Goal: Task Accomplishment & Management: Use online tool/utility

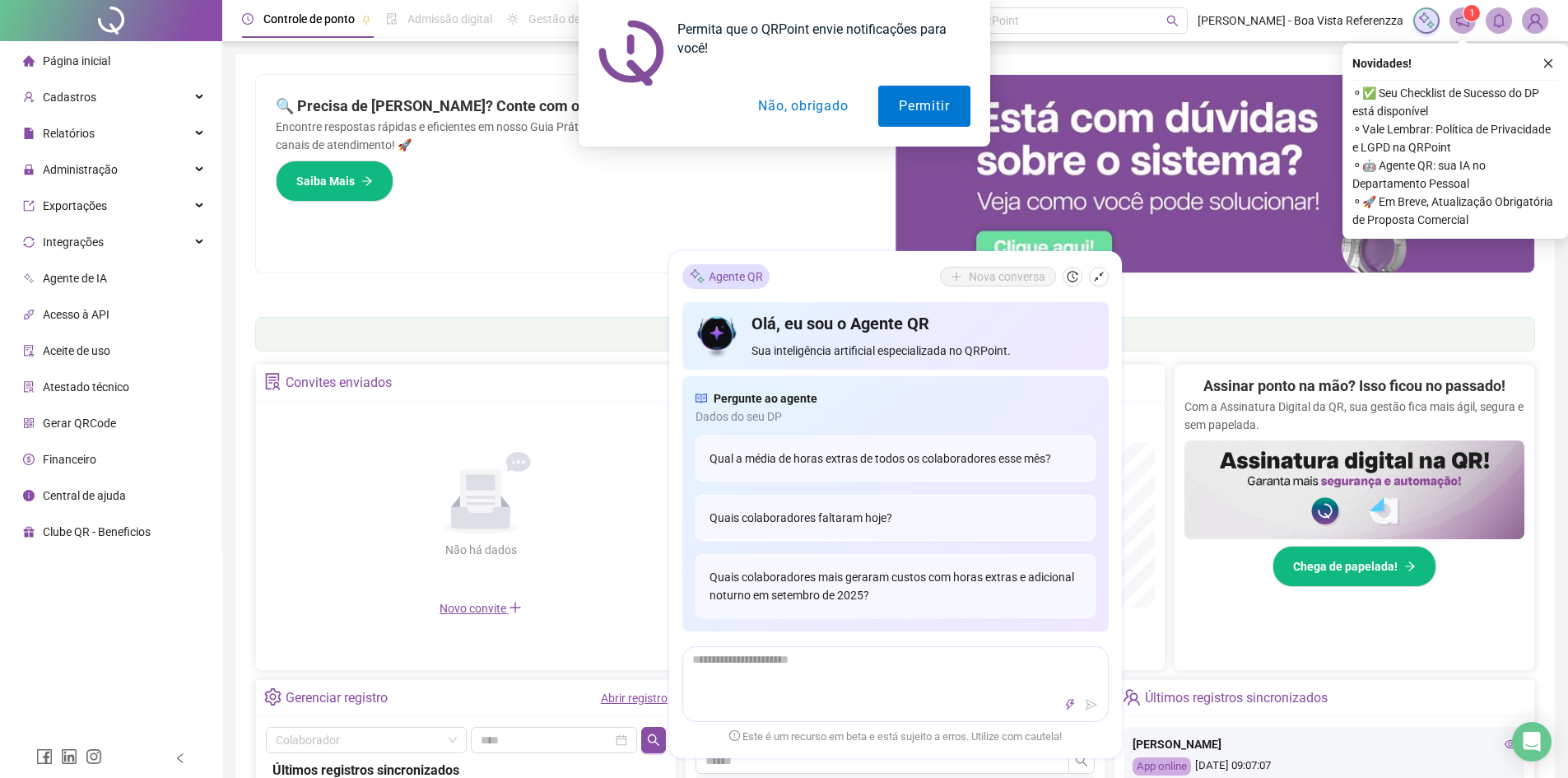
click at [811, 110] on button "Não, obrigado" at bounding box center [802, 106] width 131 height 41
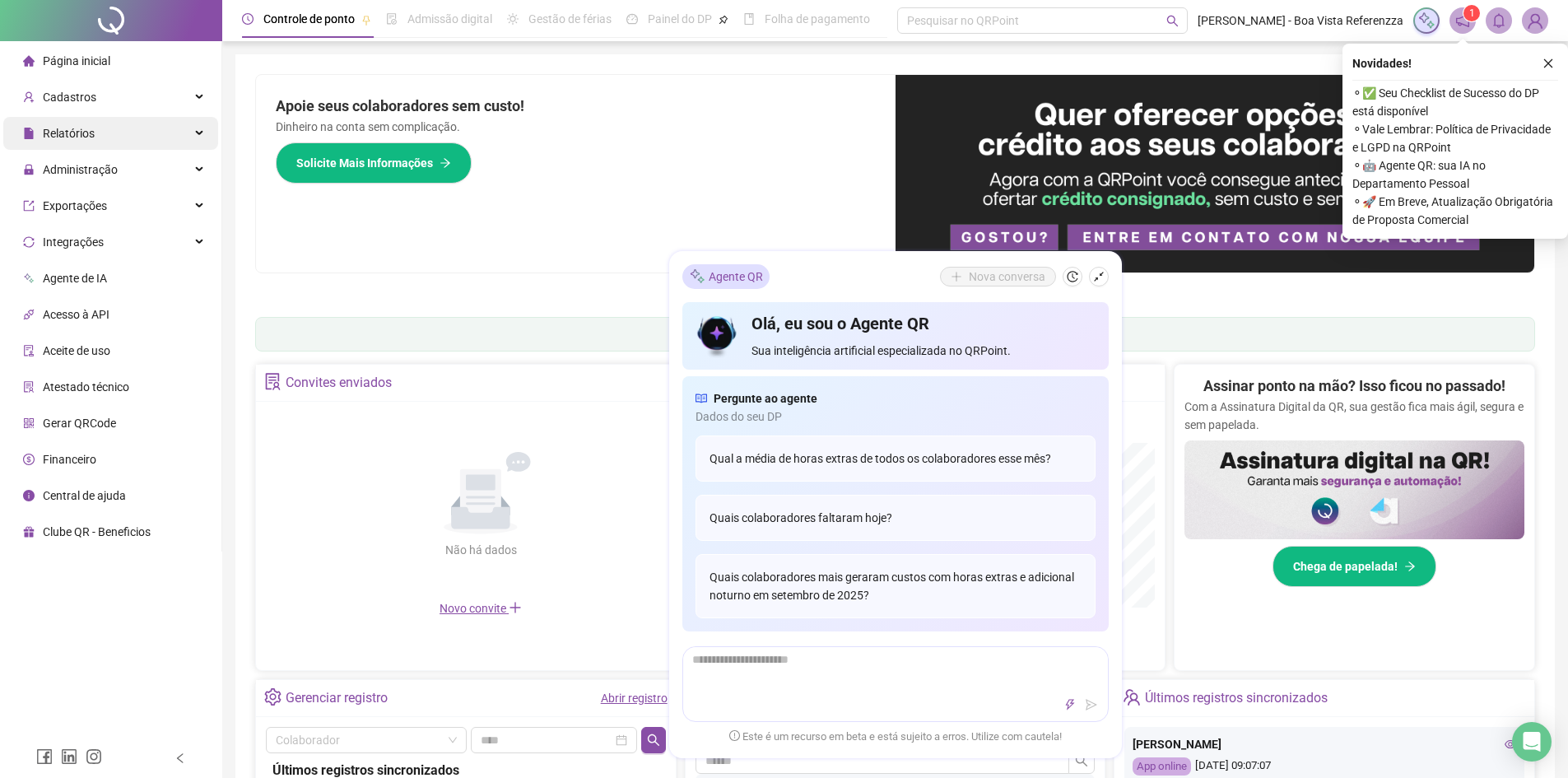
click at [75, 132] on span "Relatórios" at bounding box center [69, 133] width 52 height 13
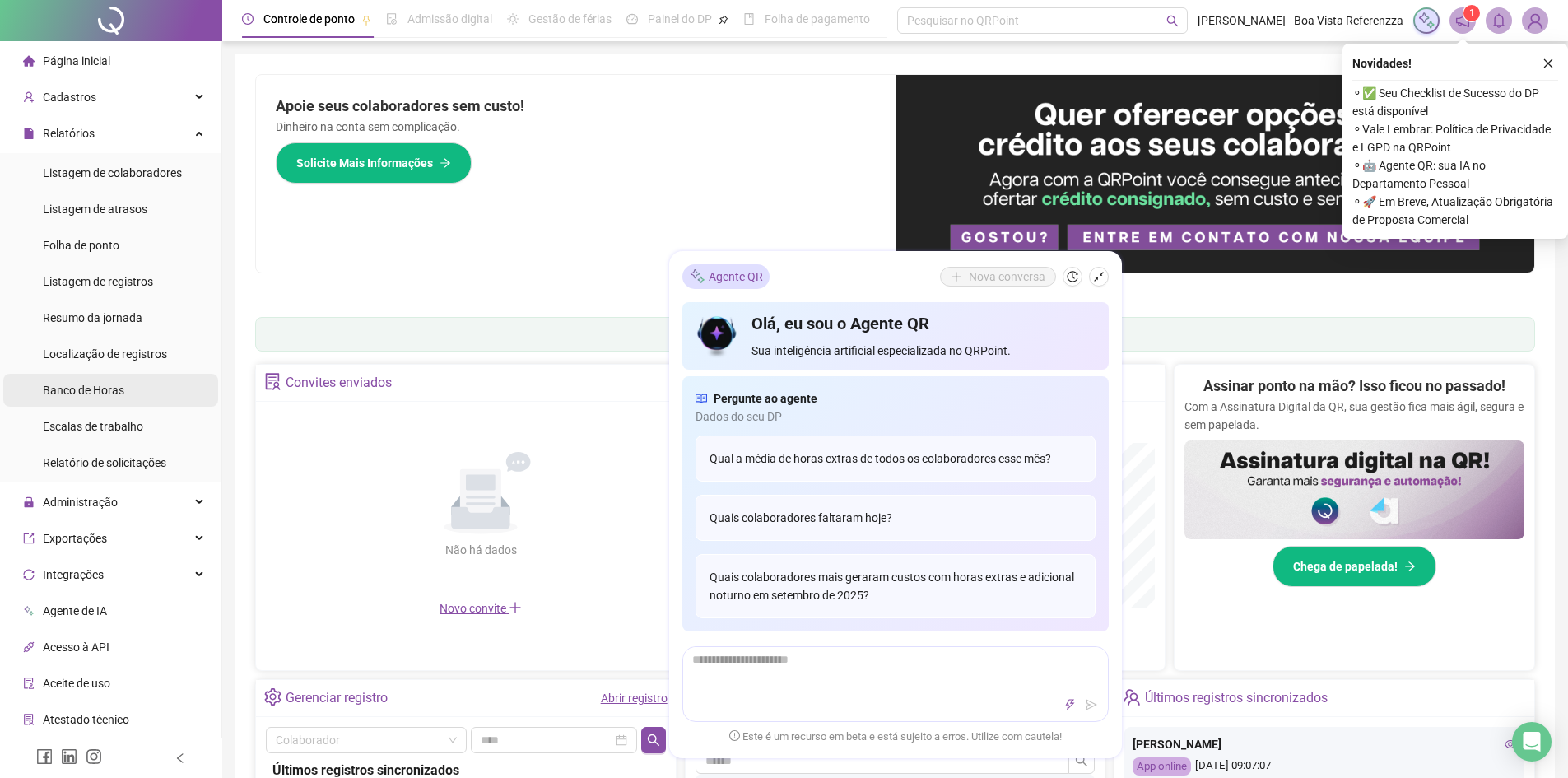
click at [59, 393] on span "Banco de Horas" at bounding box center [83, 390] width 81 height 13
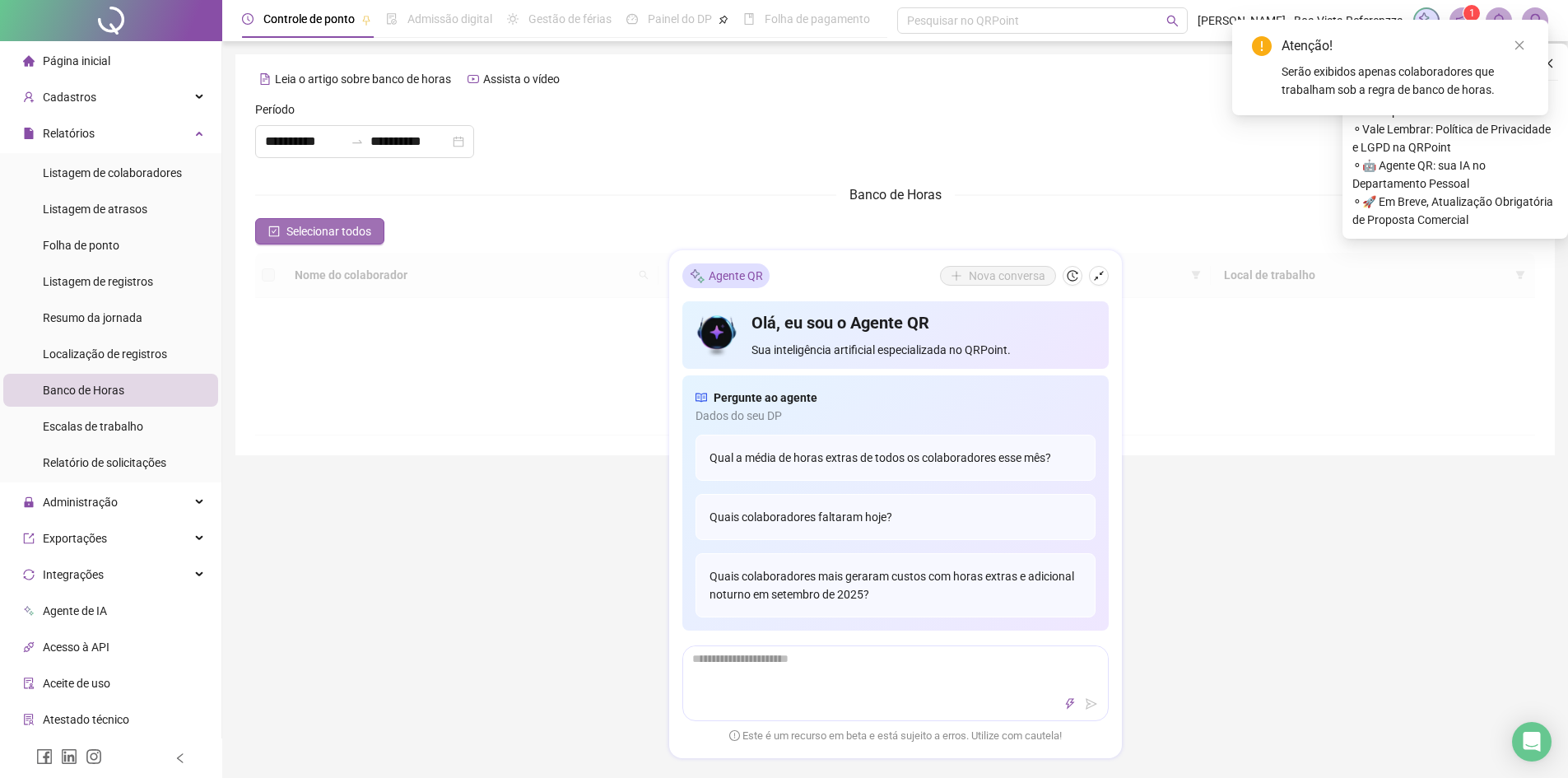
type input "**********"
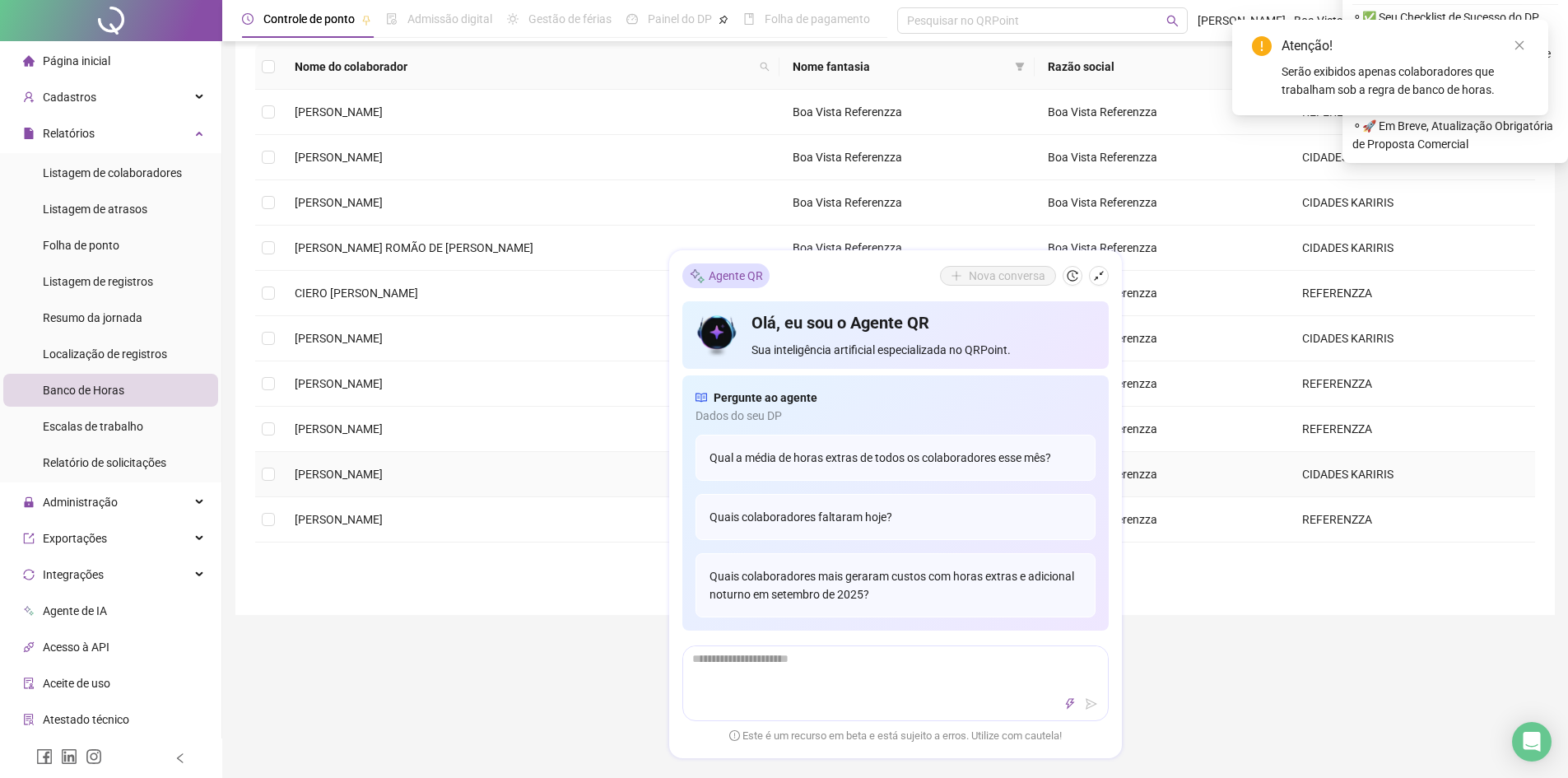
scroll to position [247, 0]
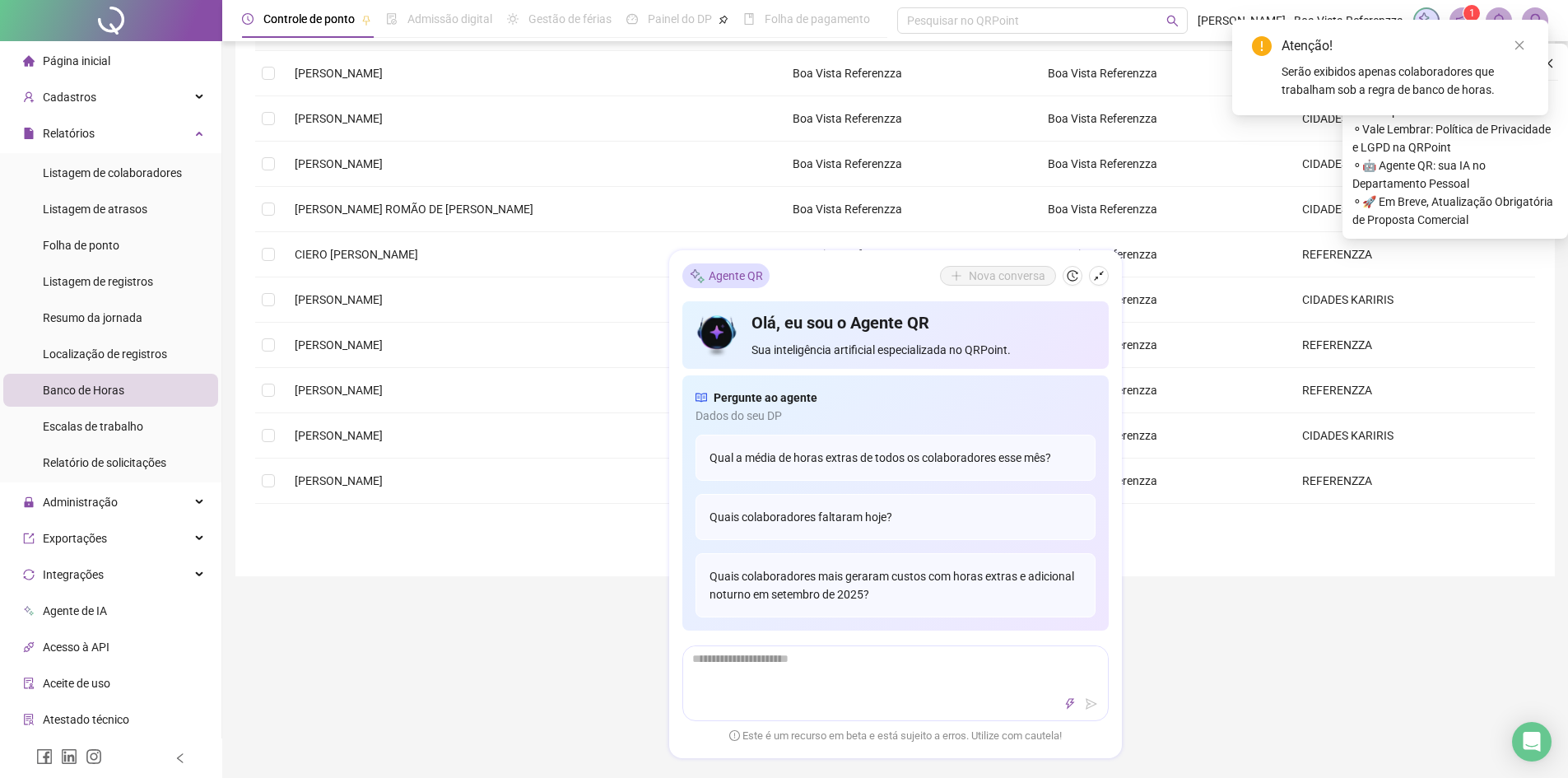
click at [1226, 655] on div "**********" at bounding box center [896, 454] width 1346 height 1403
click at [1108, 279] on button "button" at bounding box center [1099, 276] width 20 height 20
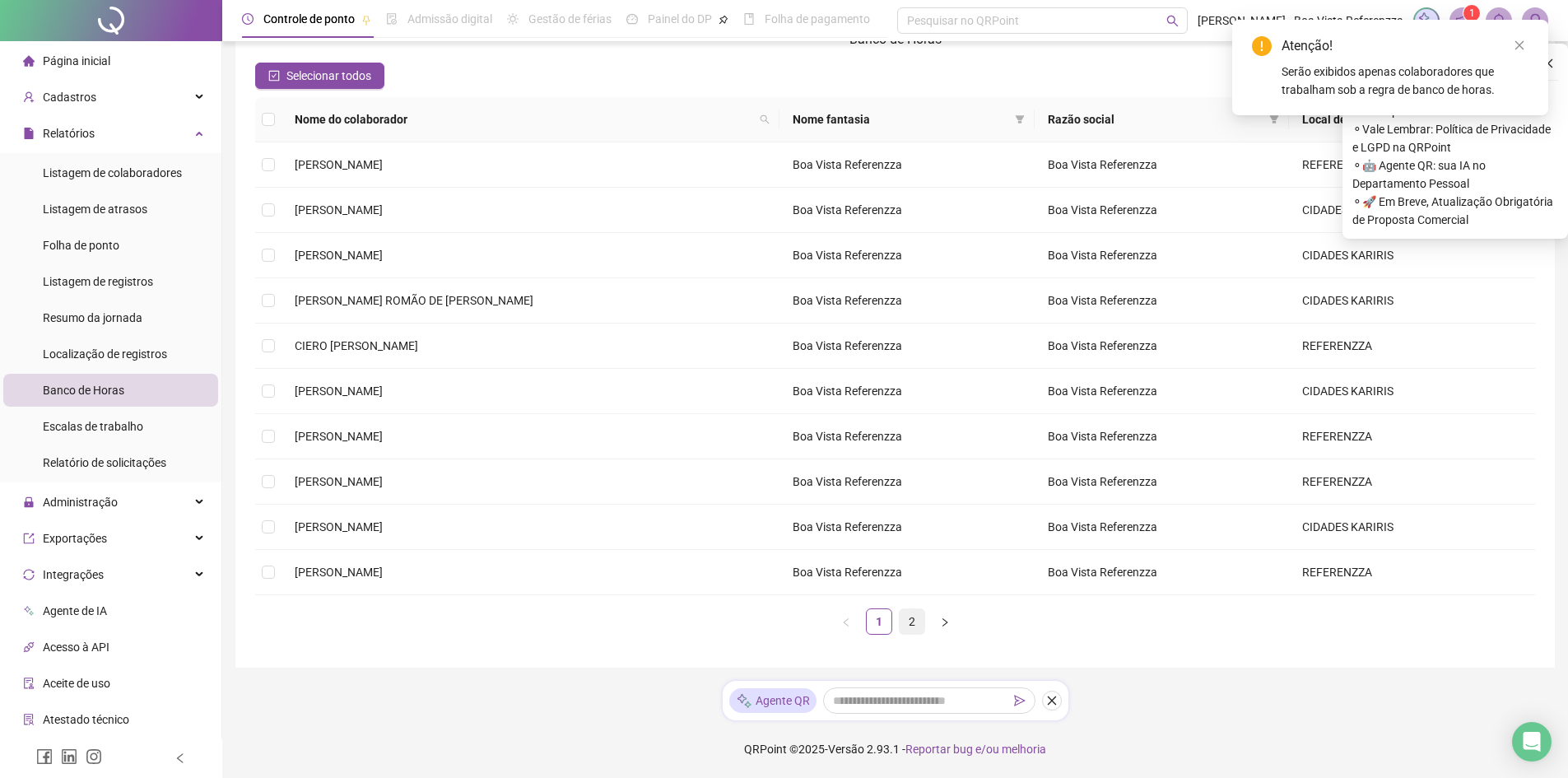
click at [911, 627] on link "2" at bounding box center [912, 621] width 25 height 25
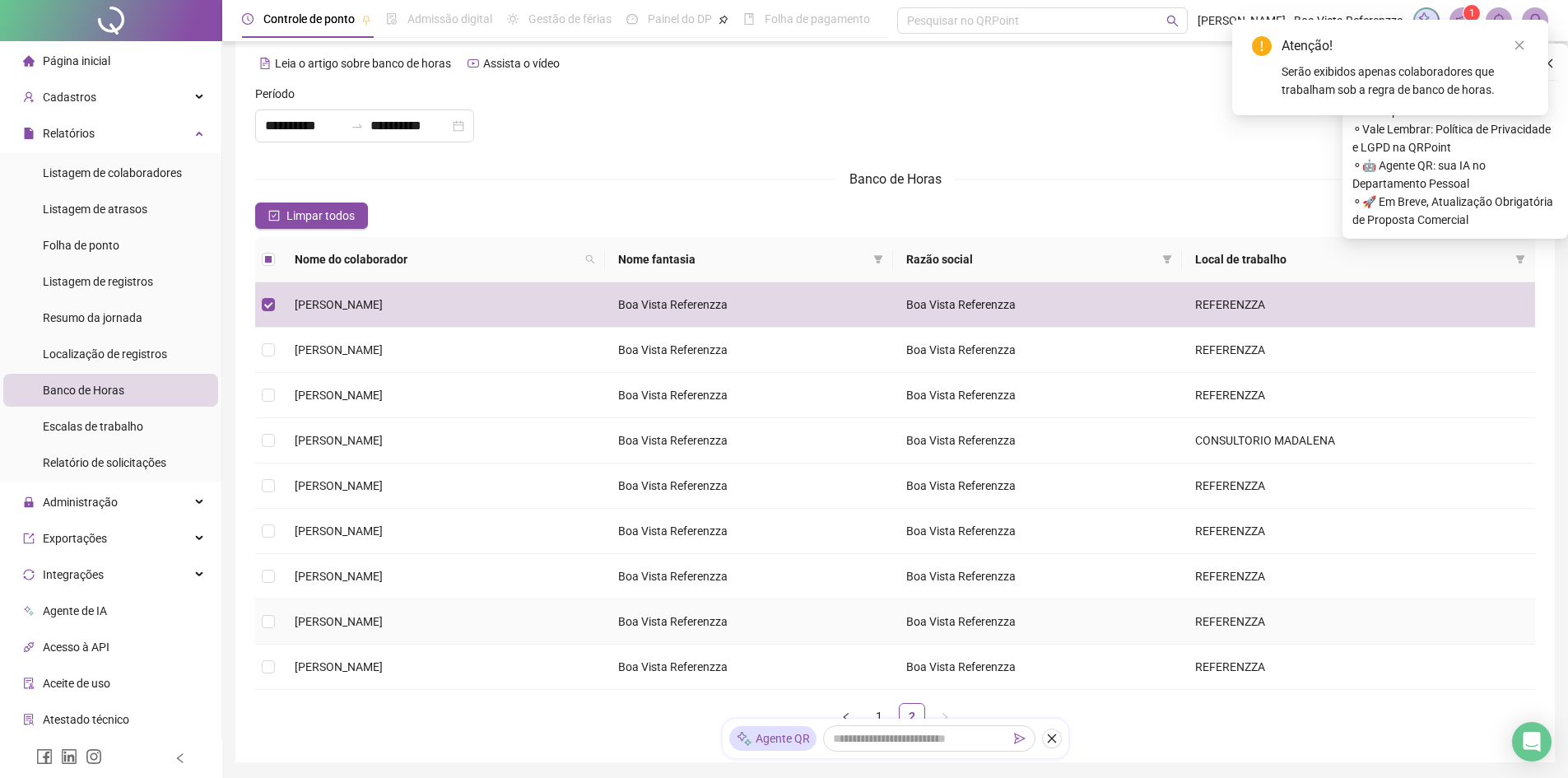
scroll to position [0, 0]
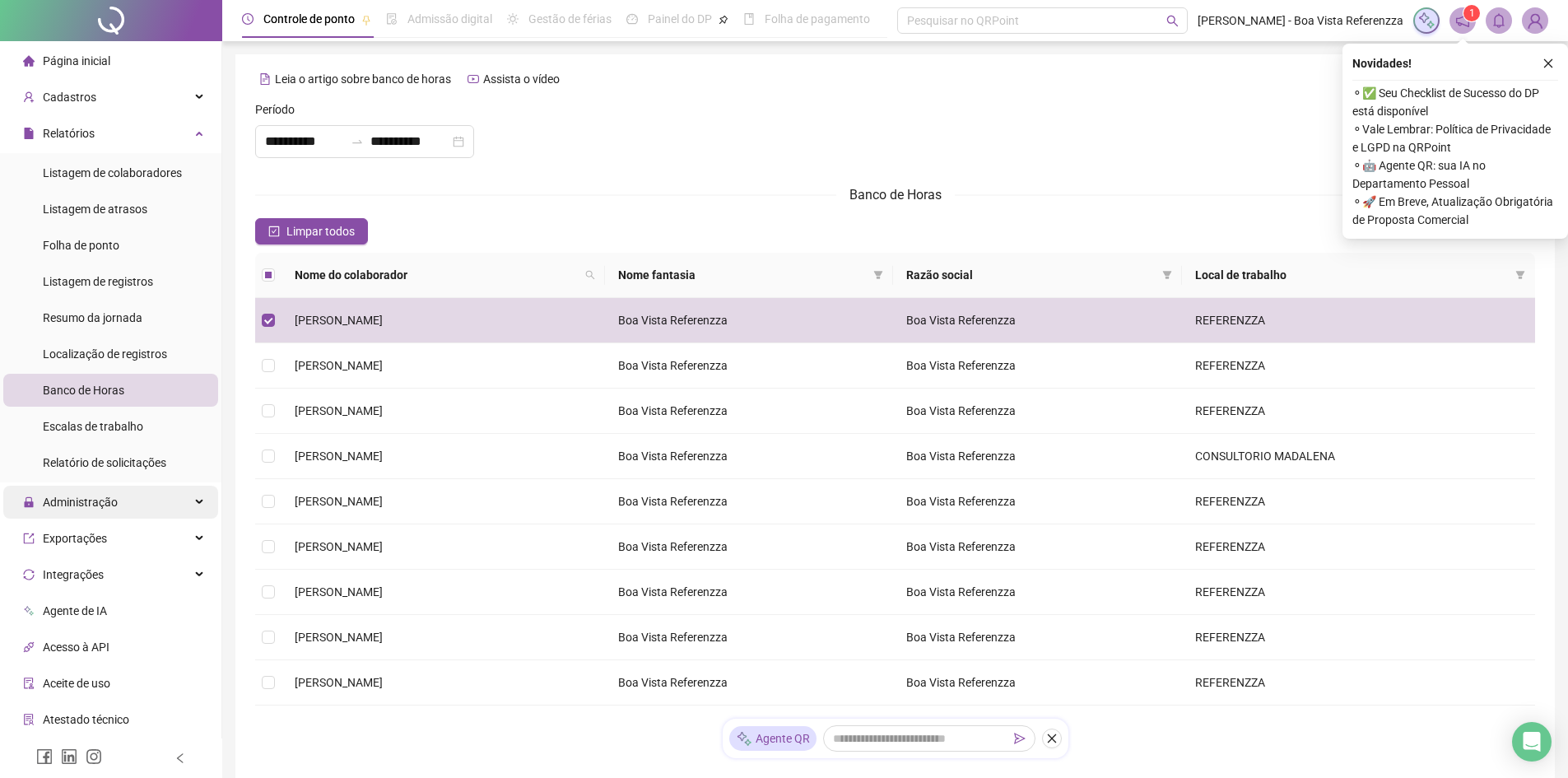
click at [115, 501] on span "Administração" at bounding box center [80, 502] width 75 height 13
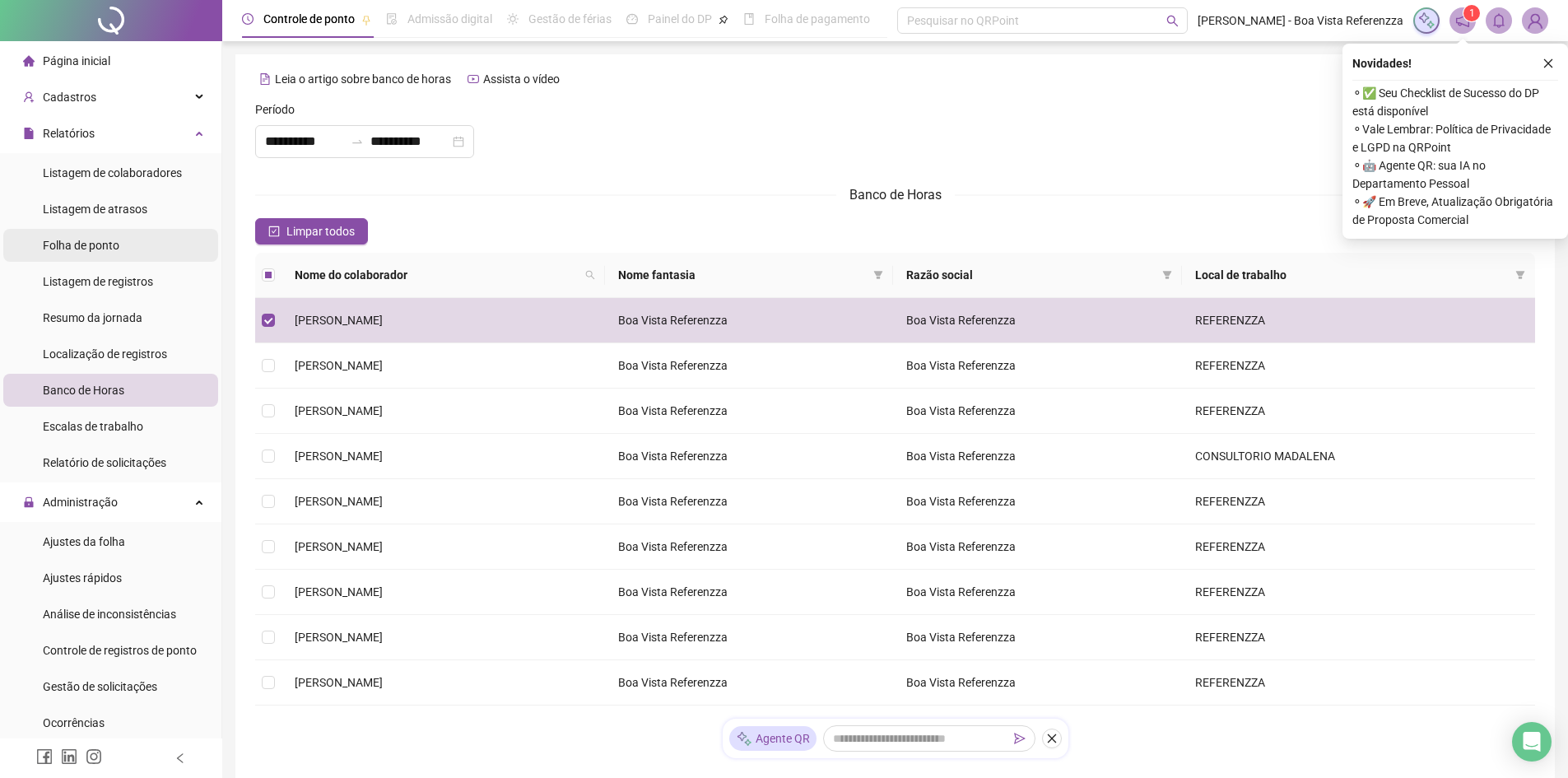
click at [87, 249] on span "Folha de ponto" at bounding box center [80, 245] width 76 height 13
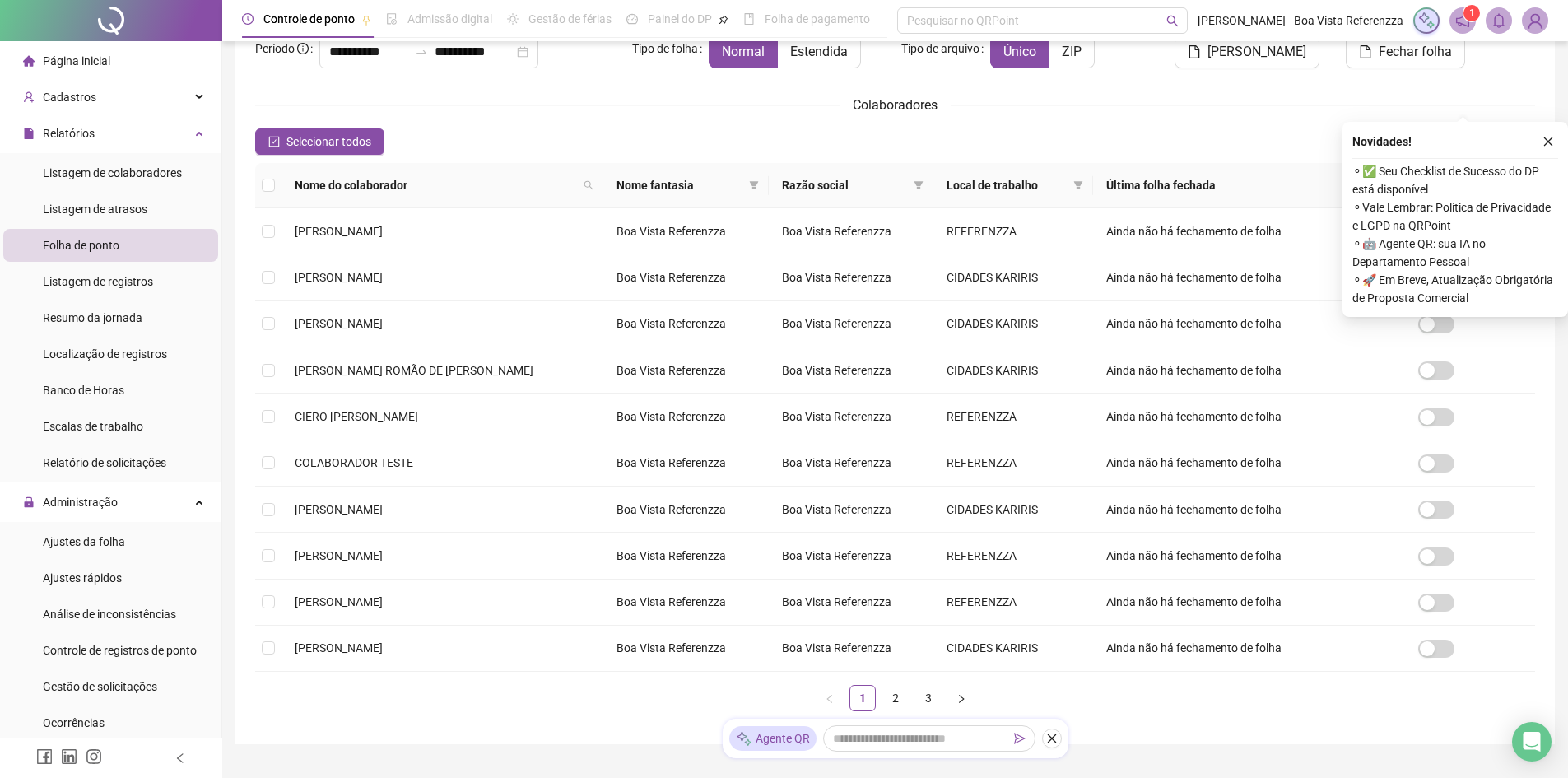
scroll to position [194, 0]
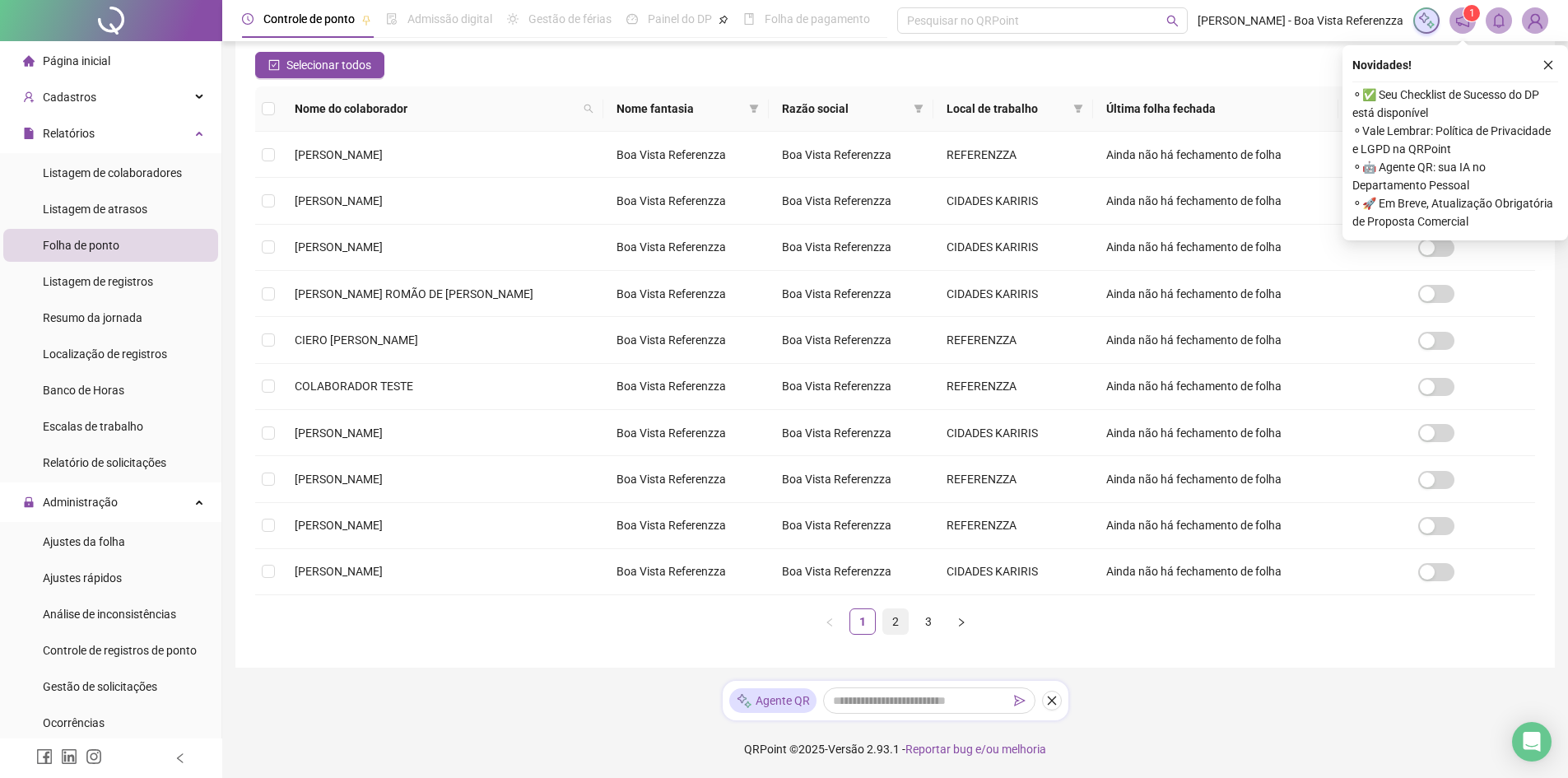
click at [894, 627] on link "2" at bounding box center [895, 621] width 25 height 25
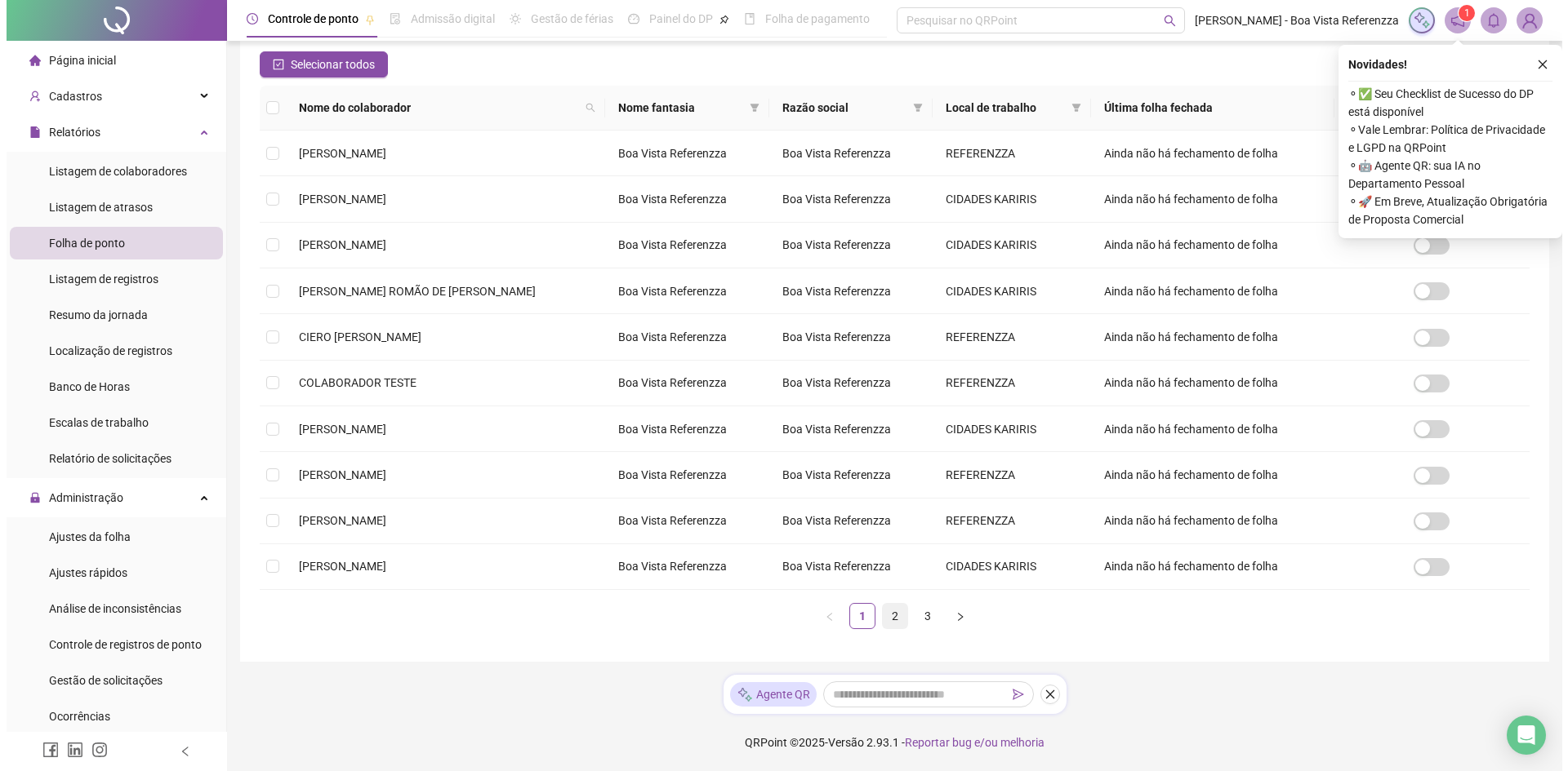
scroll to position [0, 0]
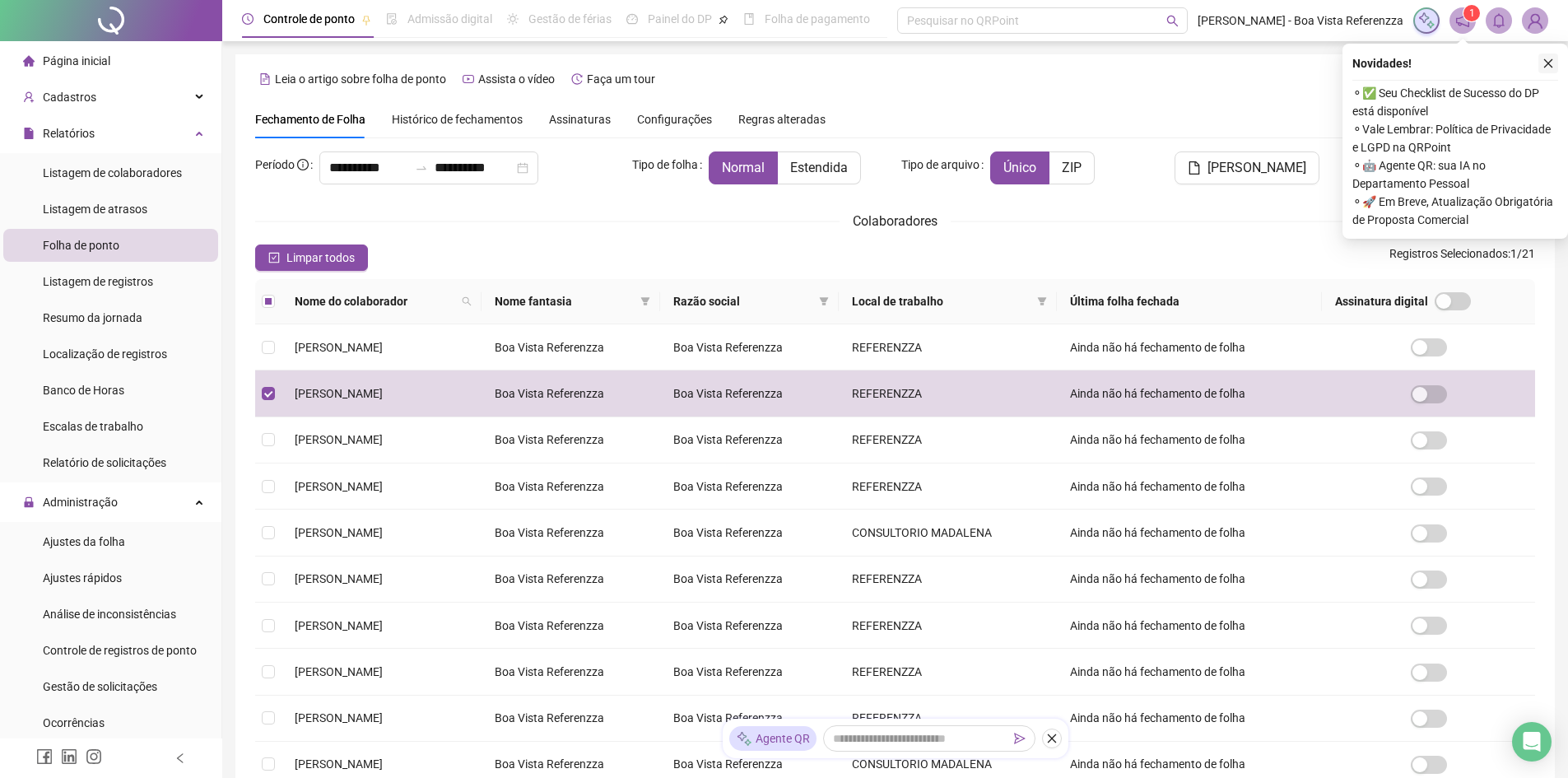
click at [1555, 63] on button "button" at bounding box center [1548, 63] width 20 height 20
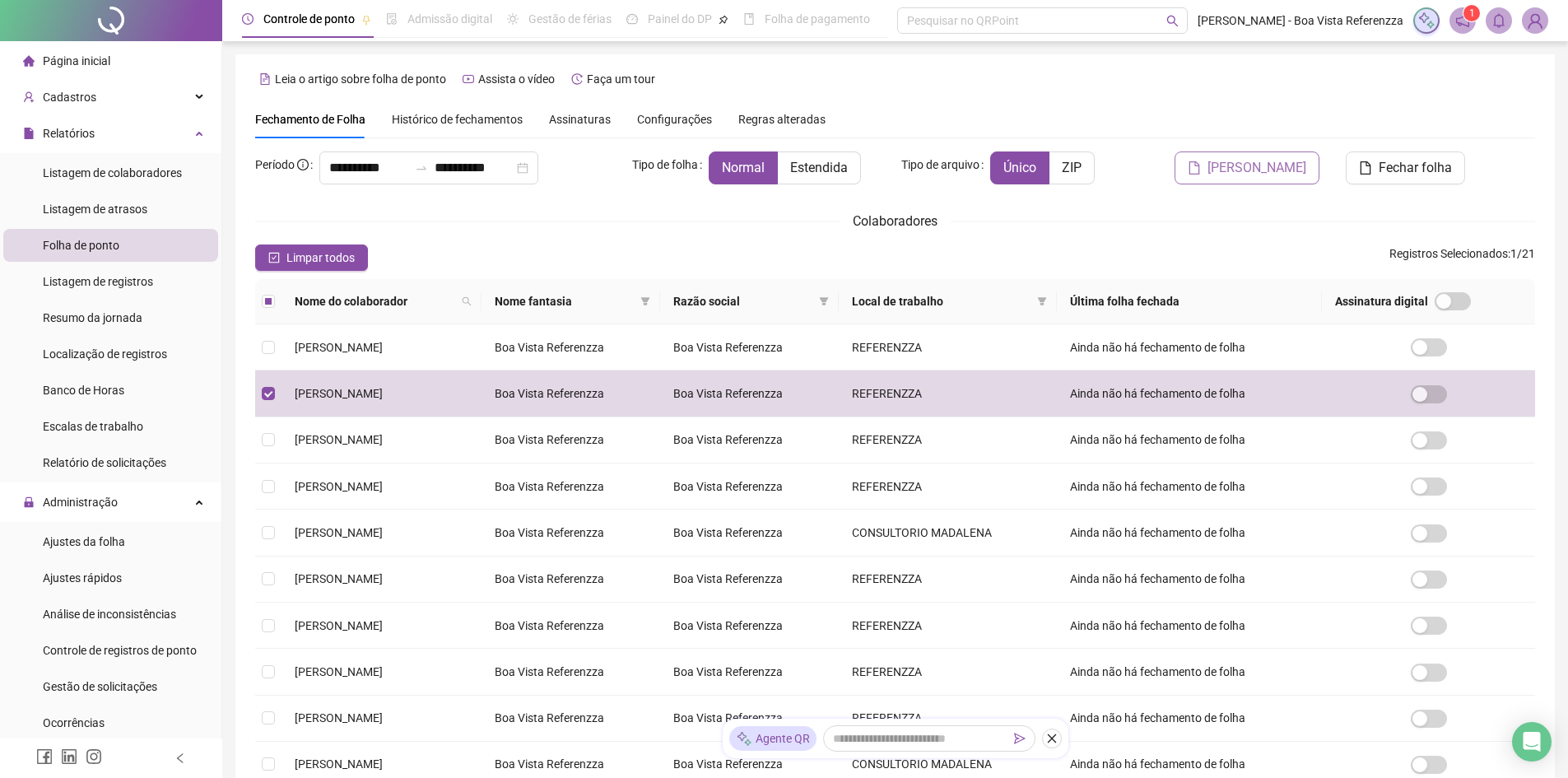
drag, startPoint x: 1252, startPoint y: 160, endPoint x: 1225, endPoint y: 175, distance: 30.9
click at [1225, 175] on span "[PERSON_NAME]" at bounding box center [1256, 168] width 98 height 20
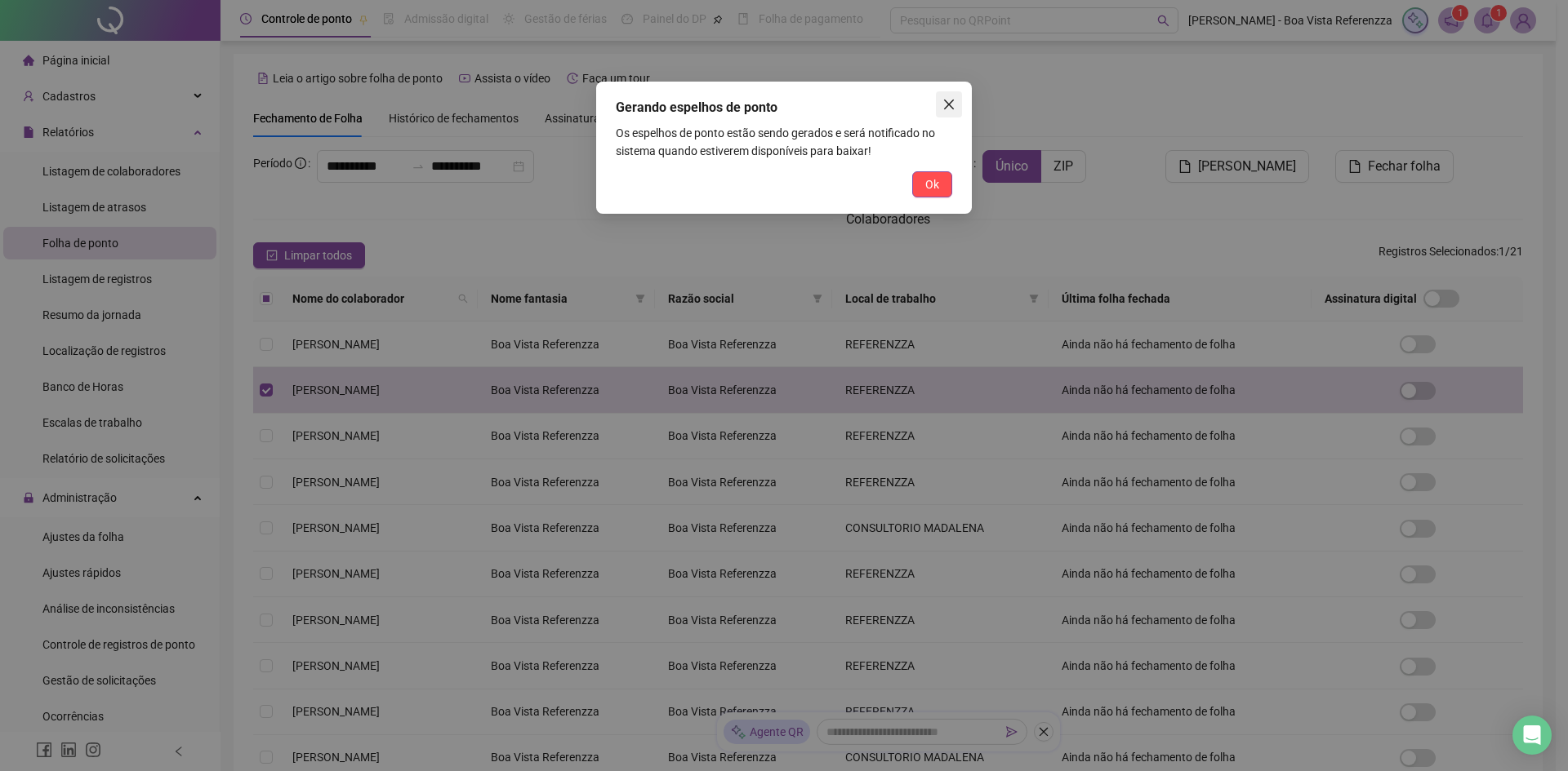
click at [952, 101] on icon "close" at bounding box center [949, 104] width 10 height 10
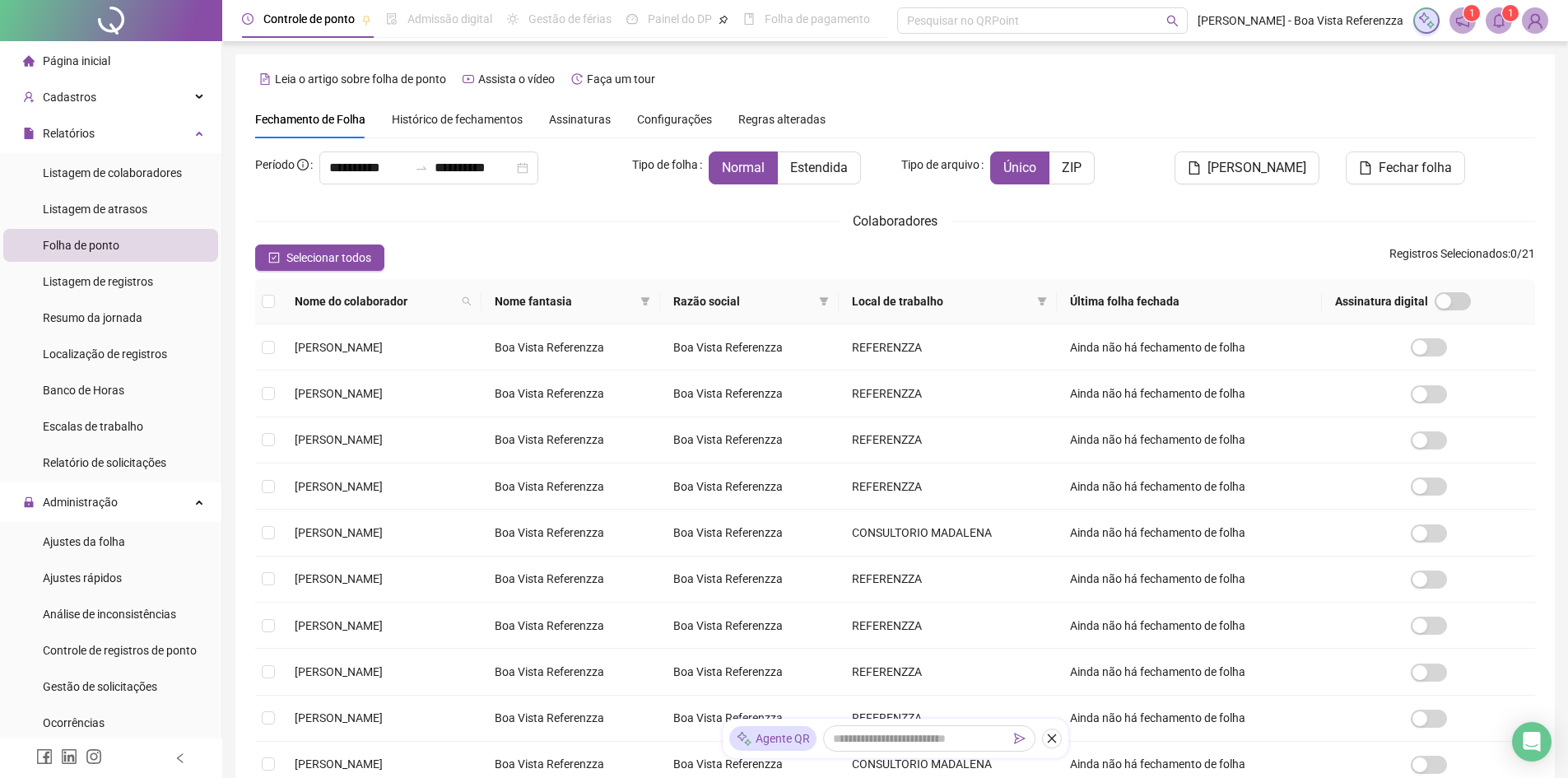
click at [1464, 22] on icon "notification" at bounding box center [1463, 20] width 15 height 15
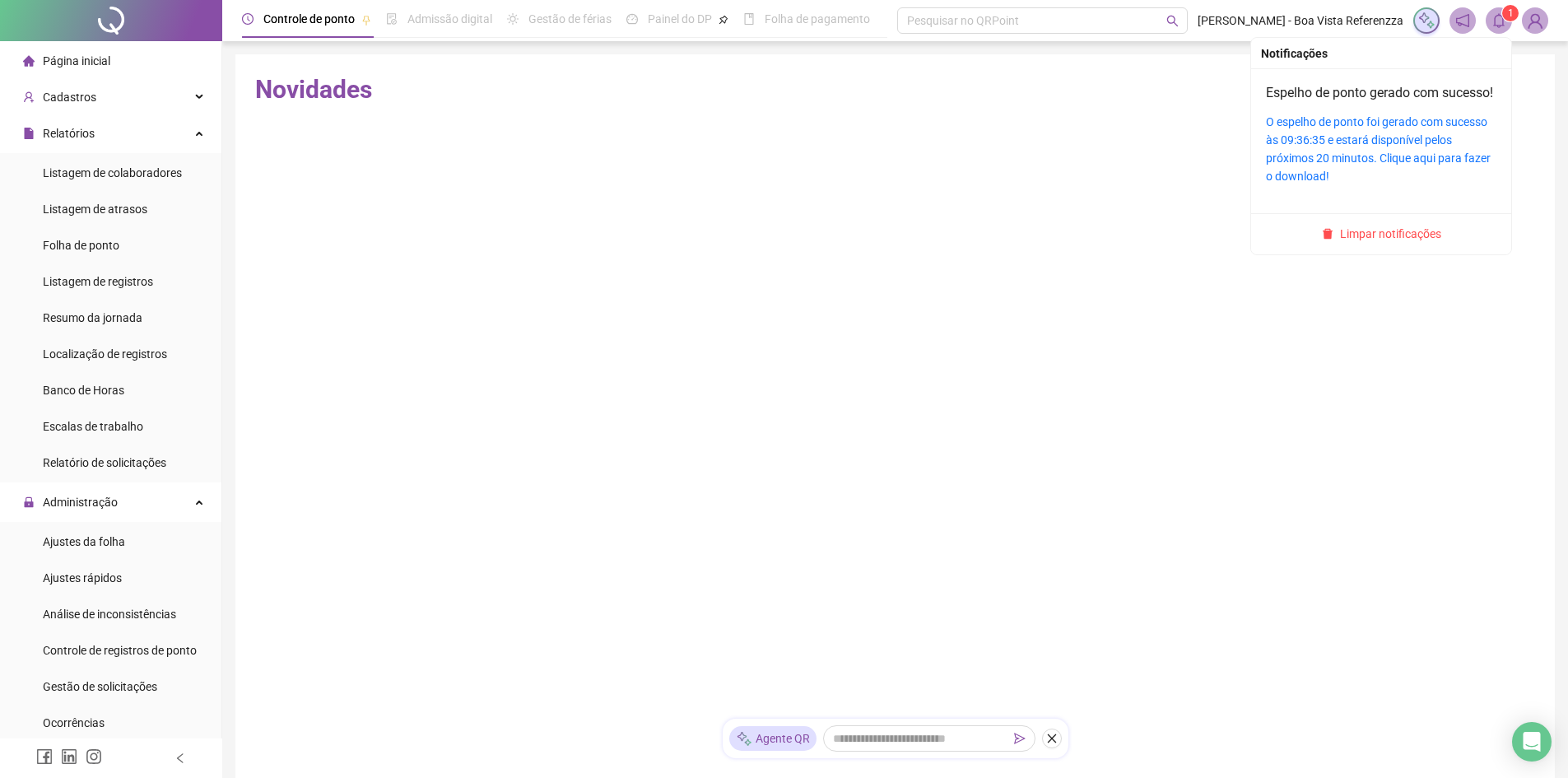
click at [1512, 20] on span "1" at bounding box center [1511, 13] width 6 height 16
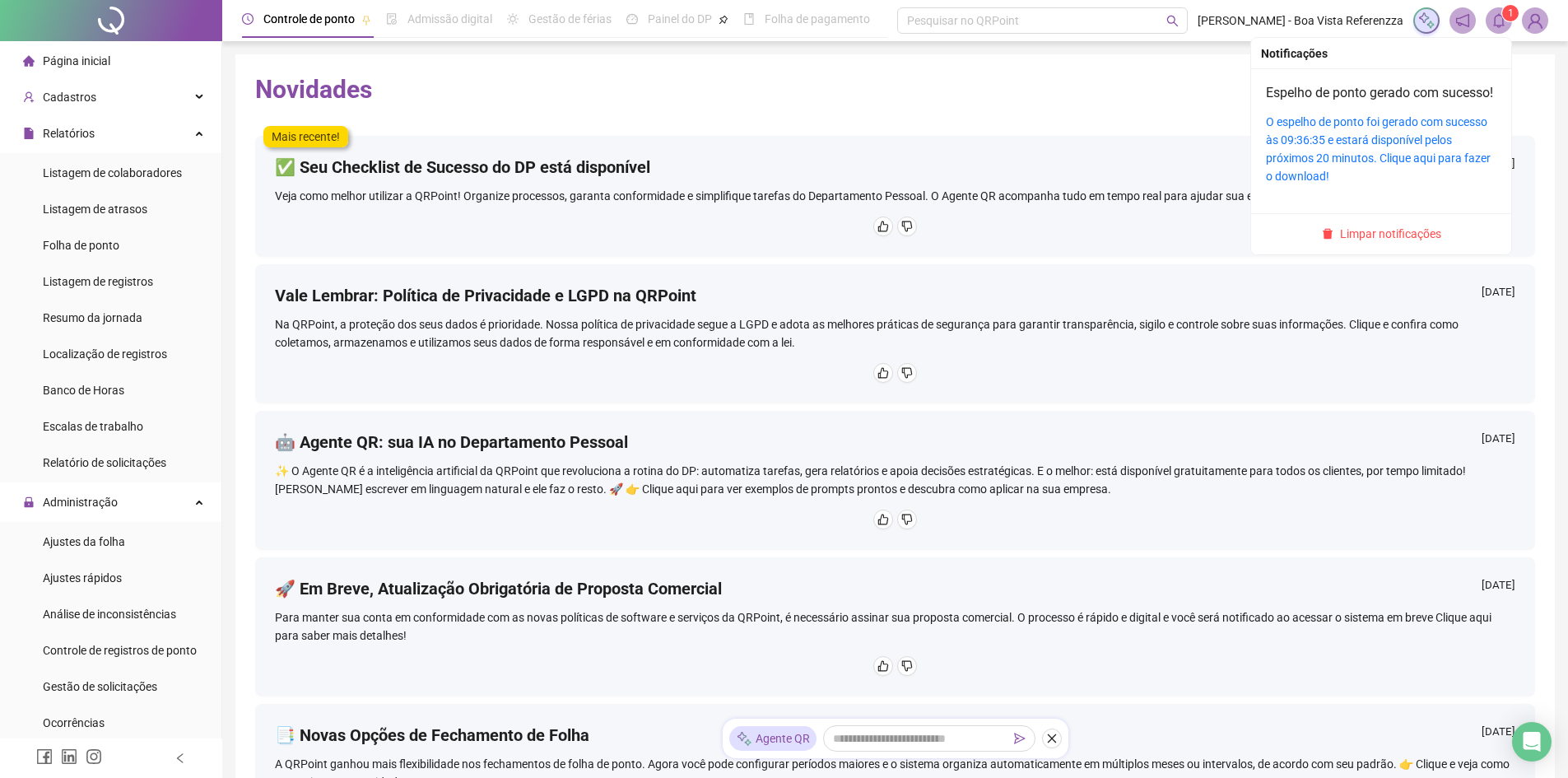
click at [1502, 22] on icon "bell" at bounding box center [1499, 20] width 15 height 15
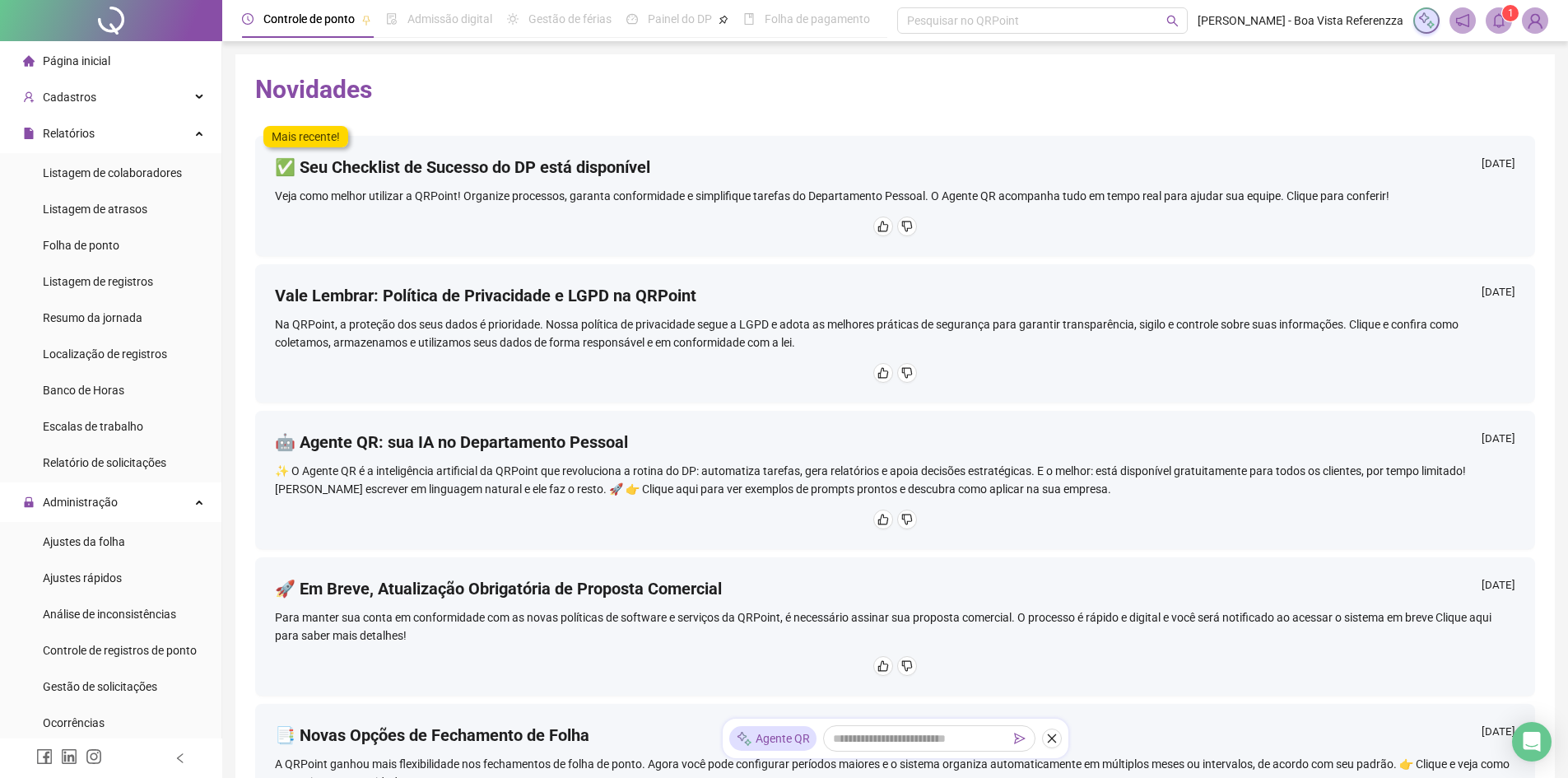
click at [1493, 23] on icon "bell" at bounding box center [1499, 20] width 15 height 15
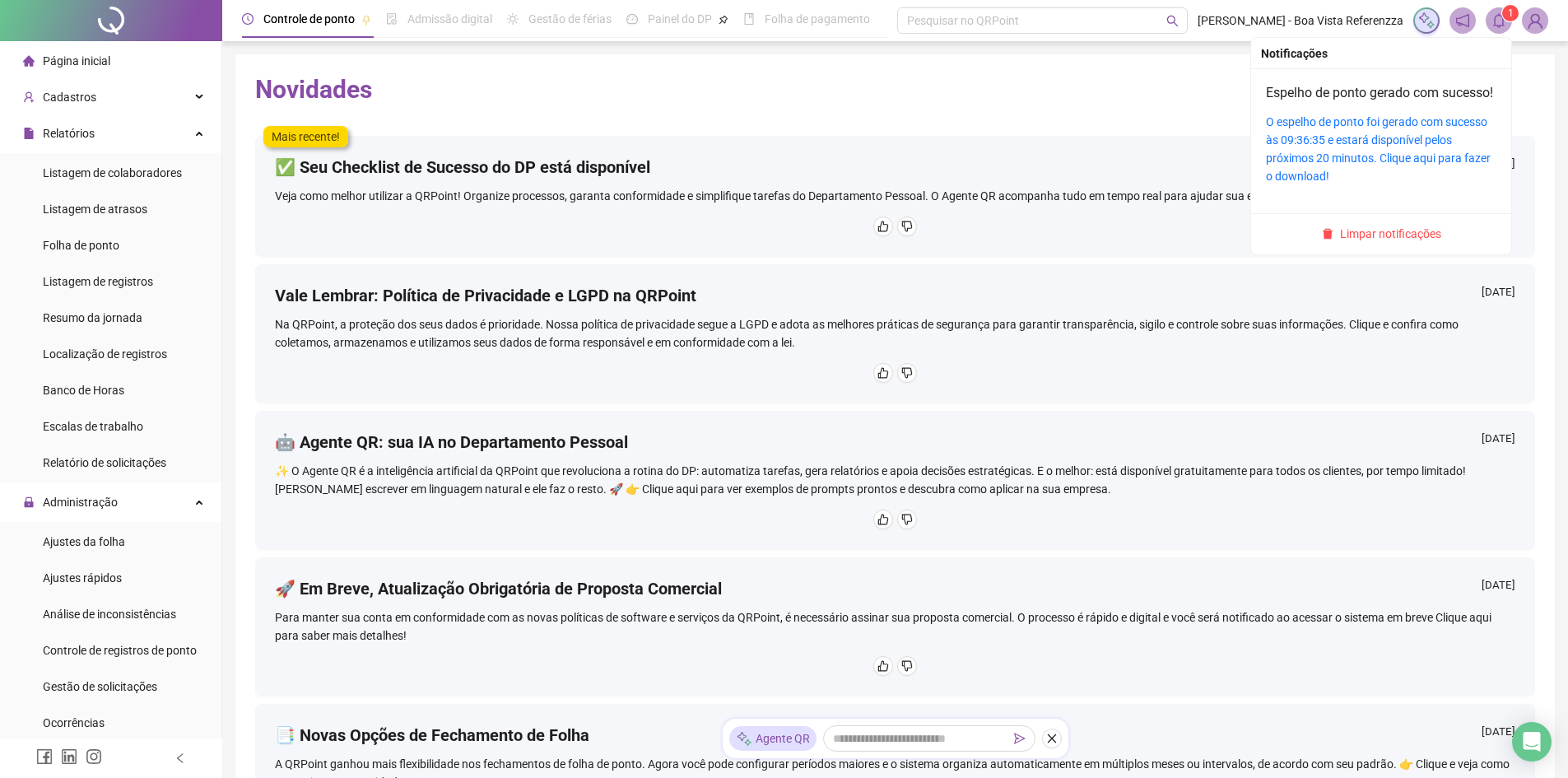
click at [1359, 169] on div "O espelho de ponto foi gerado com sucesso às 09:36:35 e estará disponível pelos…" at bounding box center [1380, 149] width 230 height 73
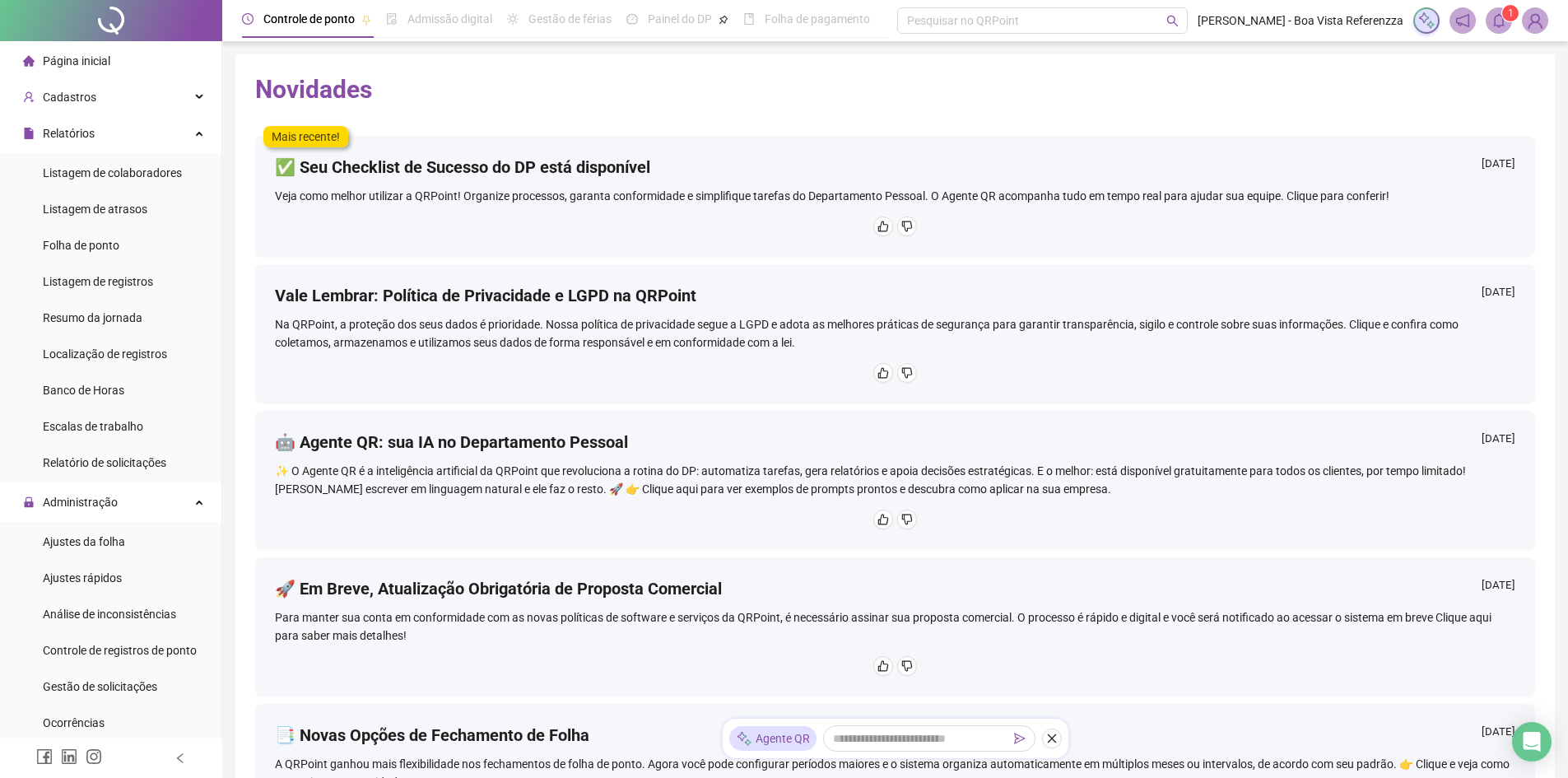
click at [1491, 23] on span at bounding box center [1499, 21] width 27 height 27
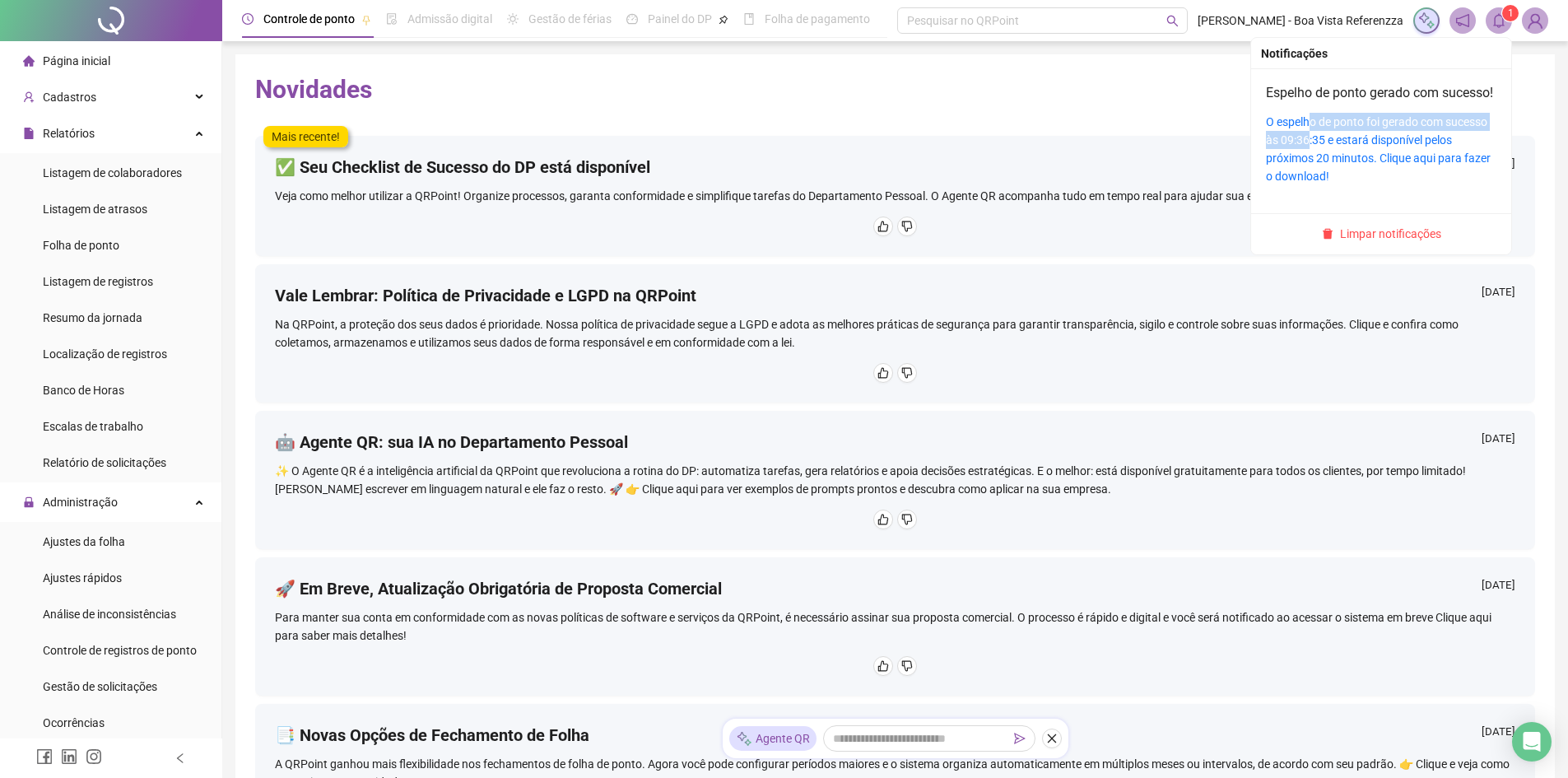
click at [1308, 151] on div "O espelho de ponto foi gerado com sucesso às 09:36:35 e estará disponível pelos…" at bounding box center [1380, 149] width 230 height 73
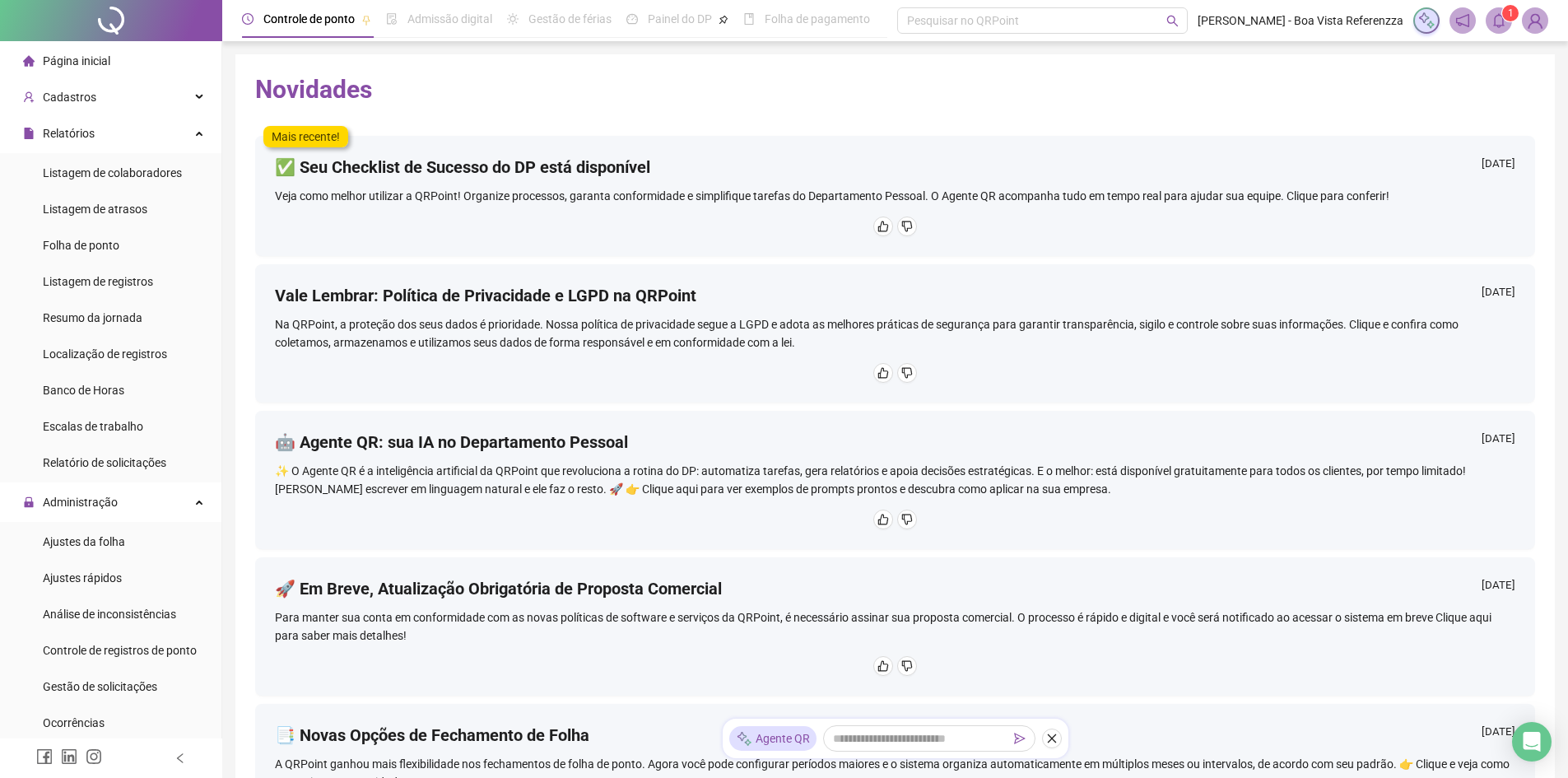
click at [1502, 22] on icon "bell" at bounding box center [1499, 20] width 15 height 15
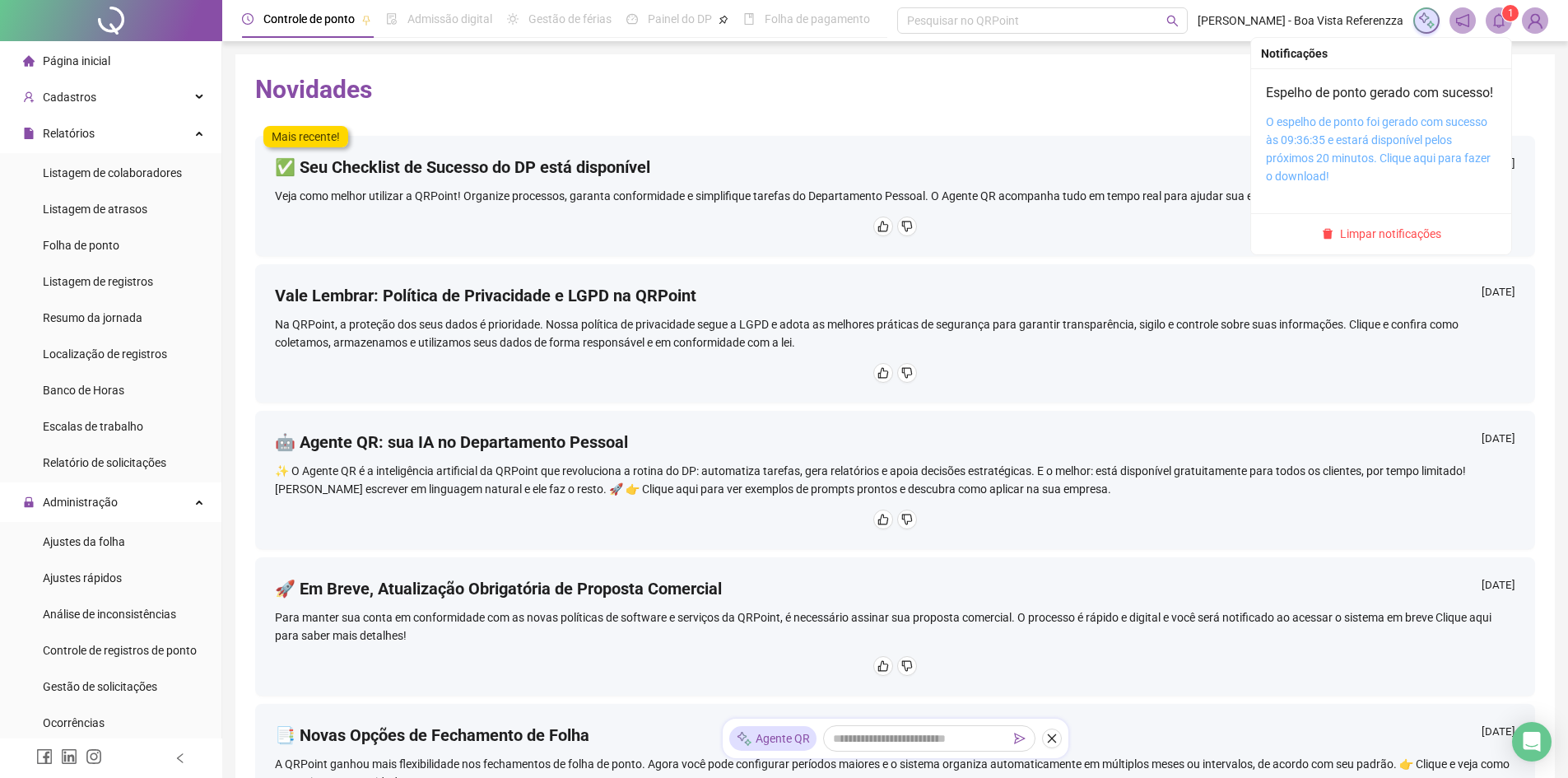
click at [1362, 174] on link "O espelho de ponto foi gerado com sucesso às 09:36:35 e estará disponível pelos…" at bounding box center [1378, 149] width 224 height 68
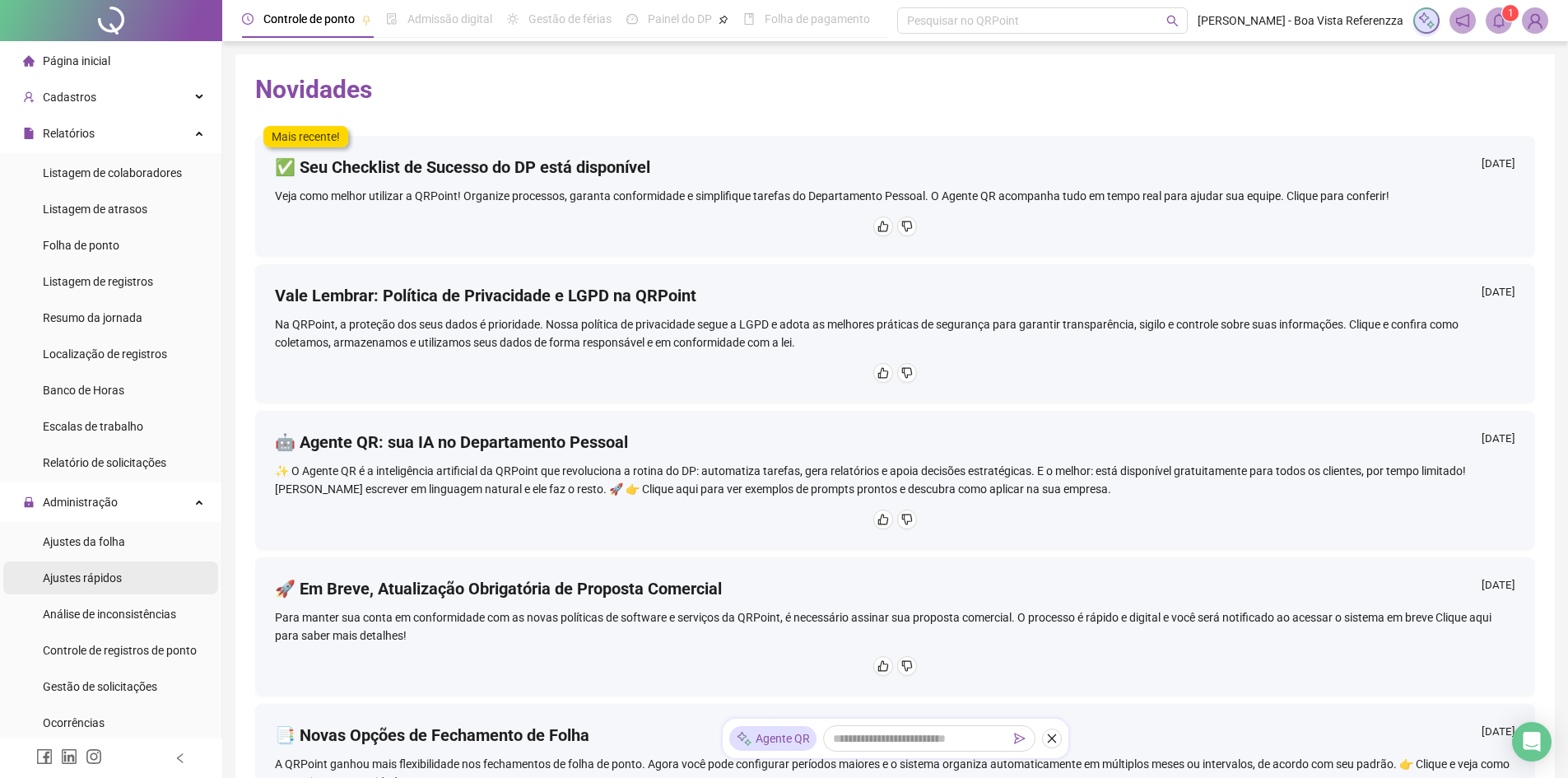
click at [96, 580] on span "Ajustes rápidos" at bounding box center [82, 578] width 79 height 13
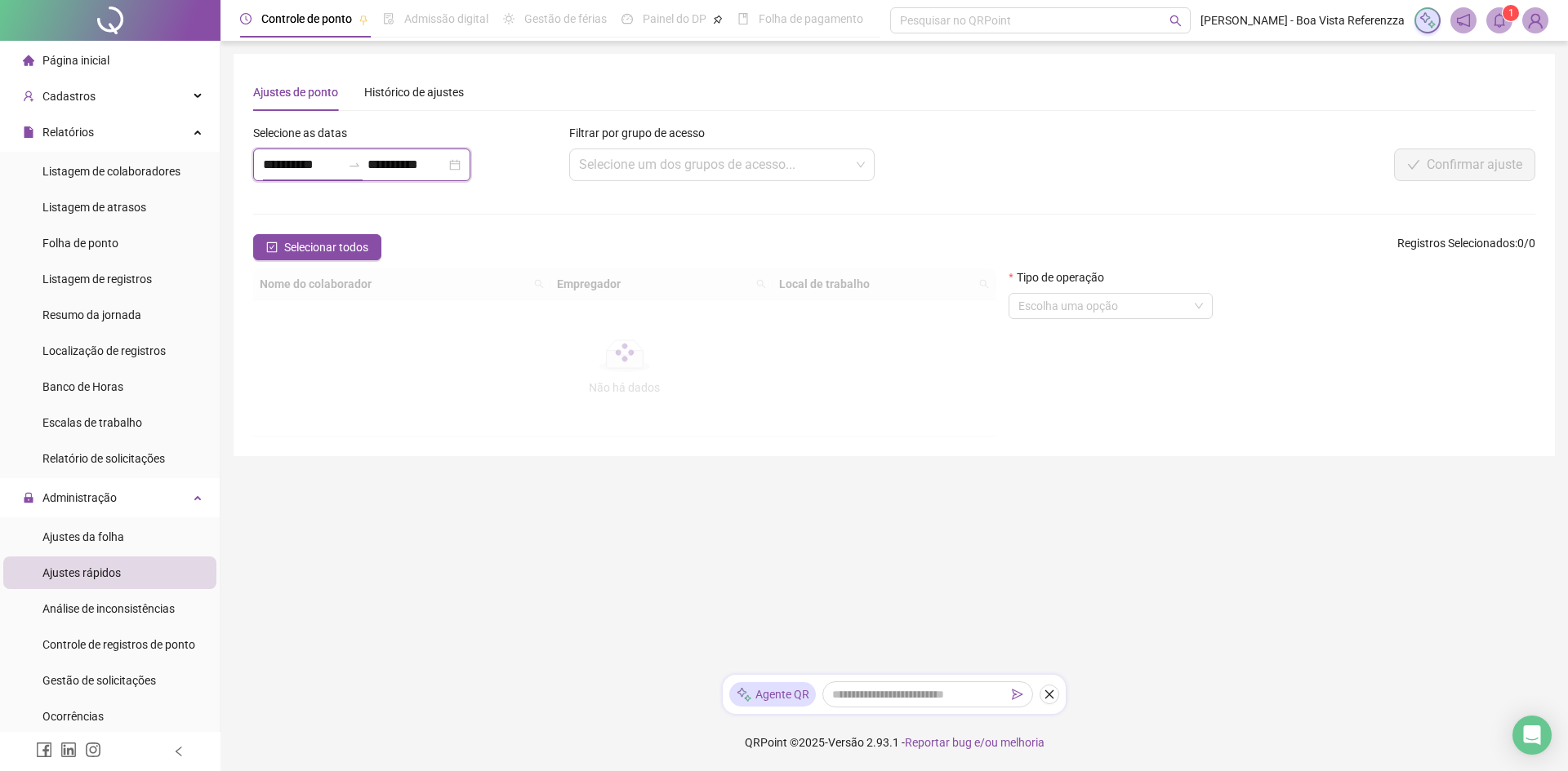
click at [339, 165] on input "**********" at bounding box center [302, 165] width 78 height 20
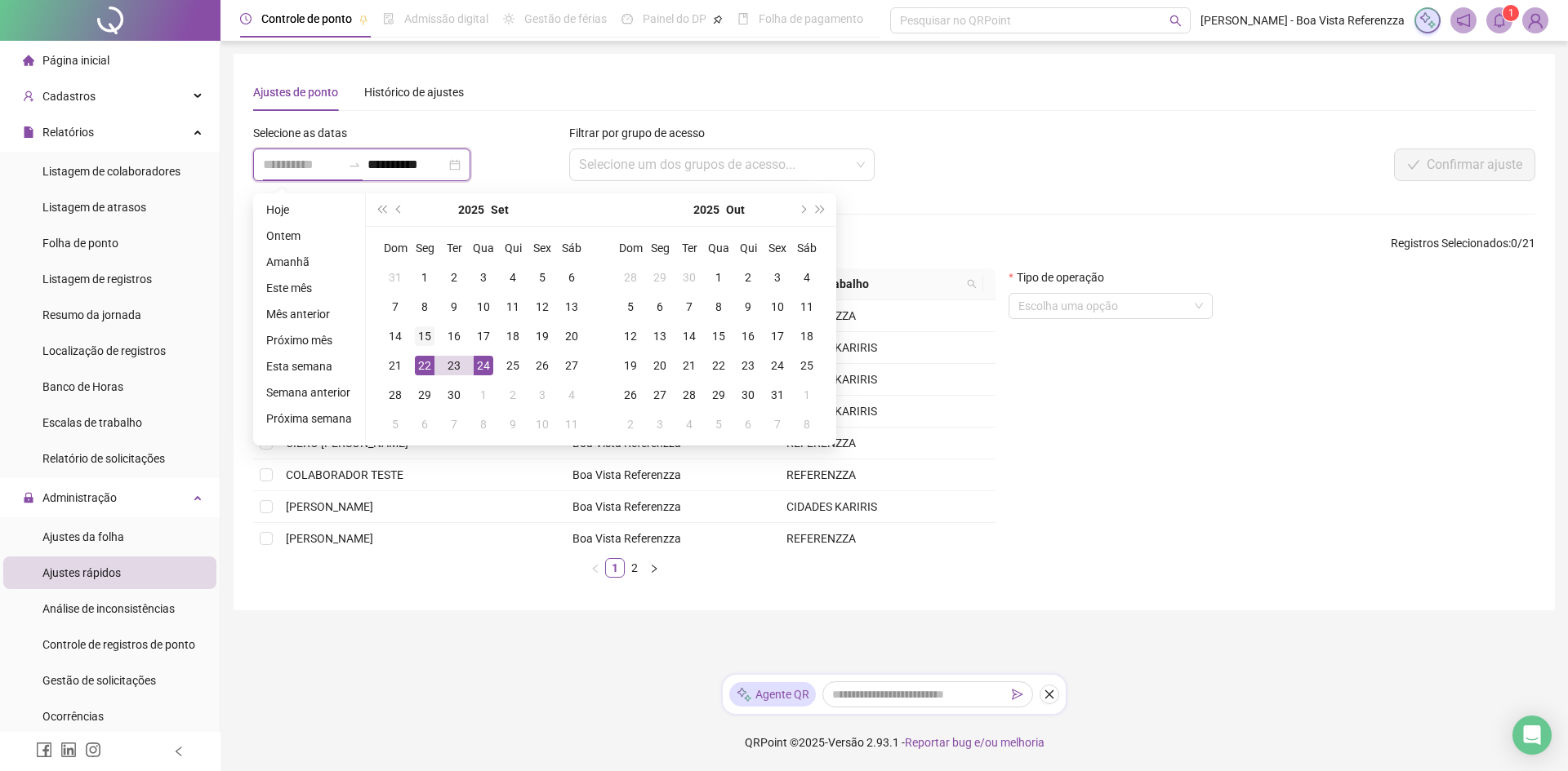
type input "**********"
click at [418, 335] on div "15" at bounding box center [424, 336] width 20 height 20
type input "**********"
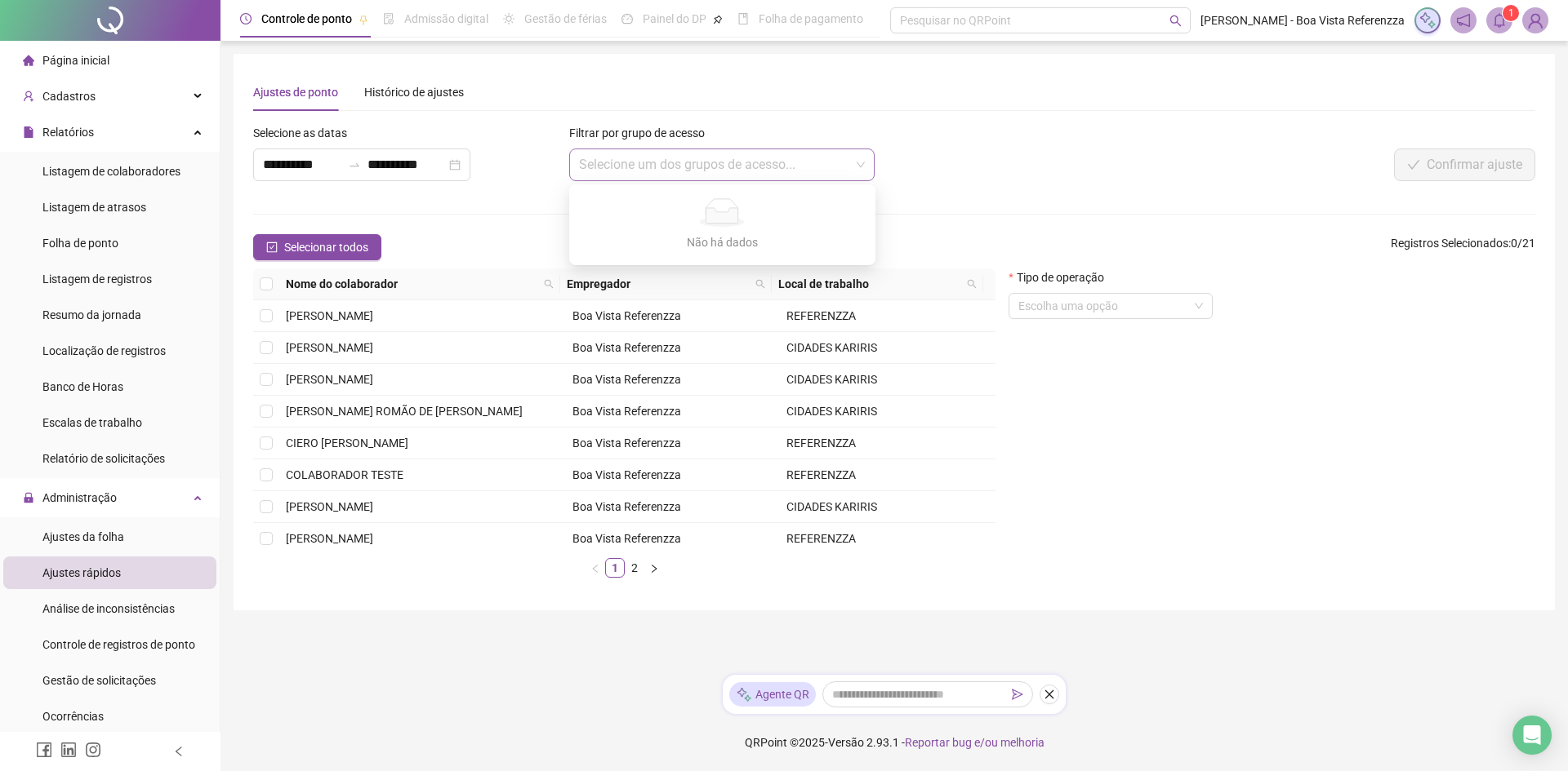
click at [851, 171] on span at bounding box center [722, 165] width 286 height 31
drag, startPoint x: 1210, startPoint y: 177, endPoint x: 1199, endPoint y: 299, distance: 122.5
click at [1210, 179] on div "Confirmar ajuste" at bounding box center [1268, 165] width 534 height 32
click at [1199, 311] on span at bounding box center [1110, 306] width 184 height 25
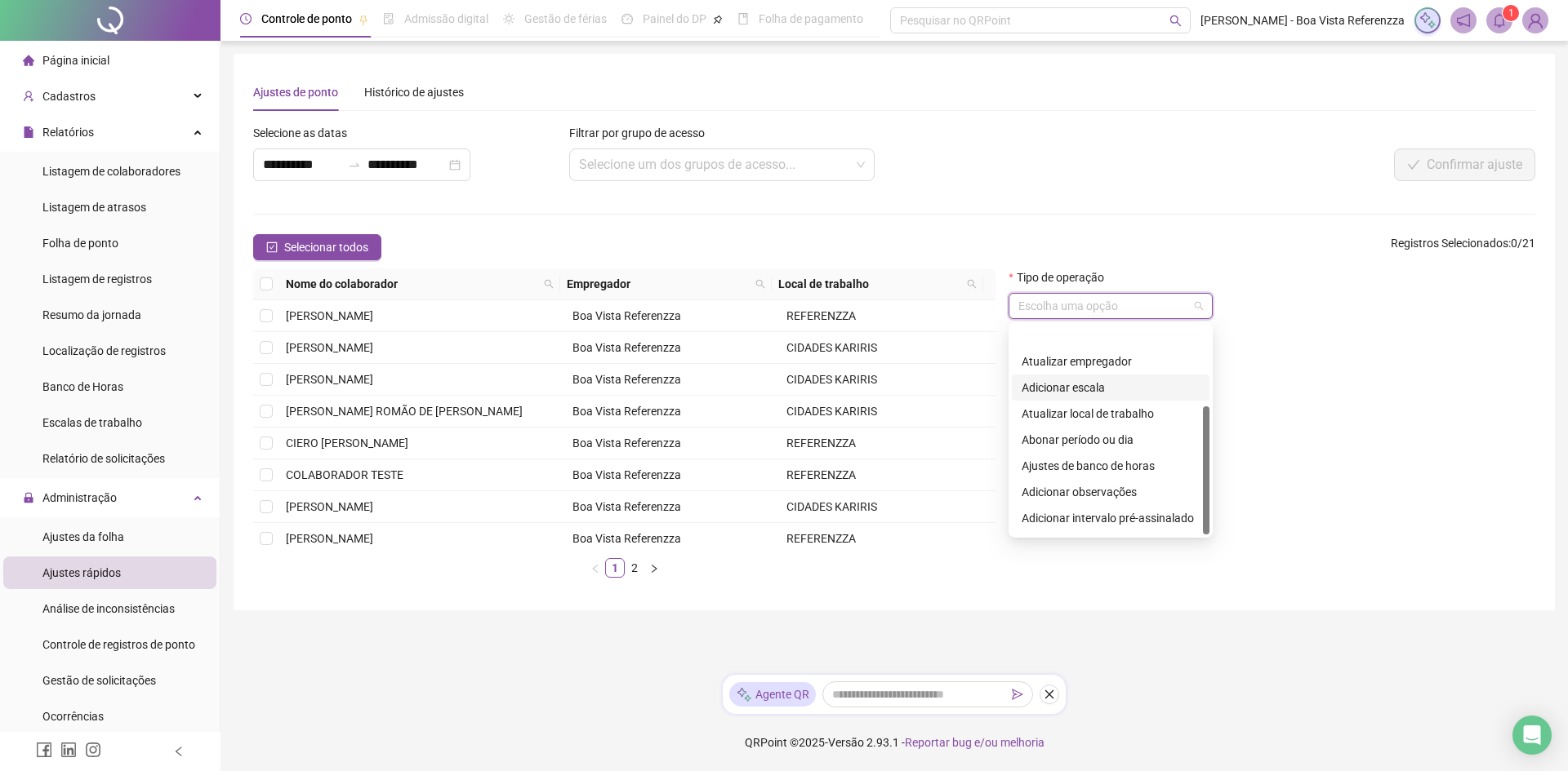
scroll to position [131, 0]
click at [1091, 397] on div "Abonar período ou dia" at bounding box center [1111, 391] width 178 height 18
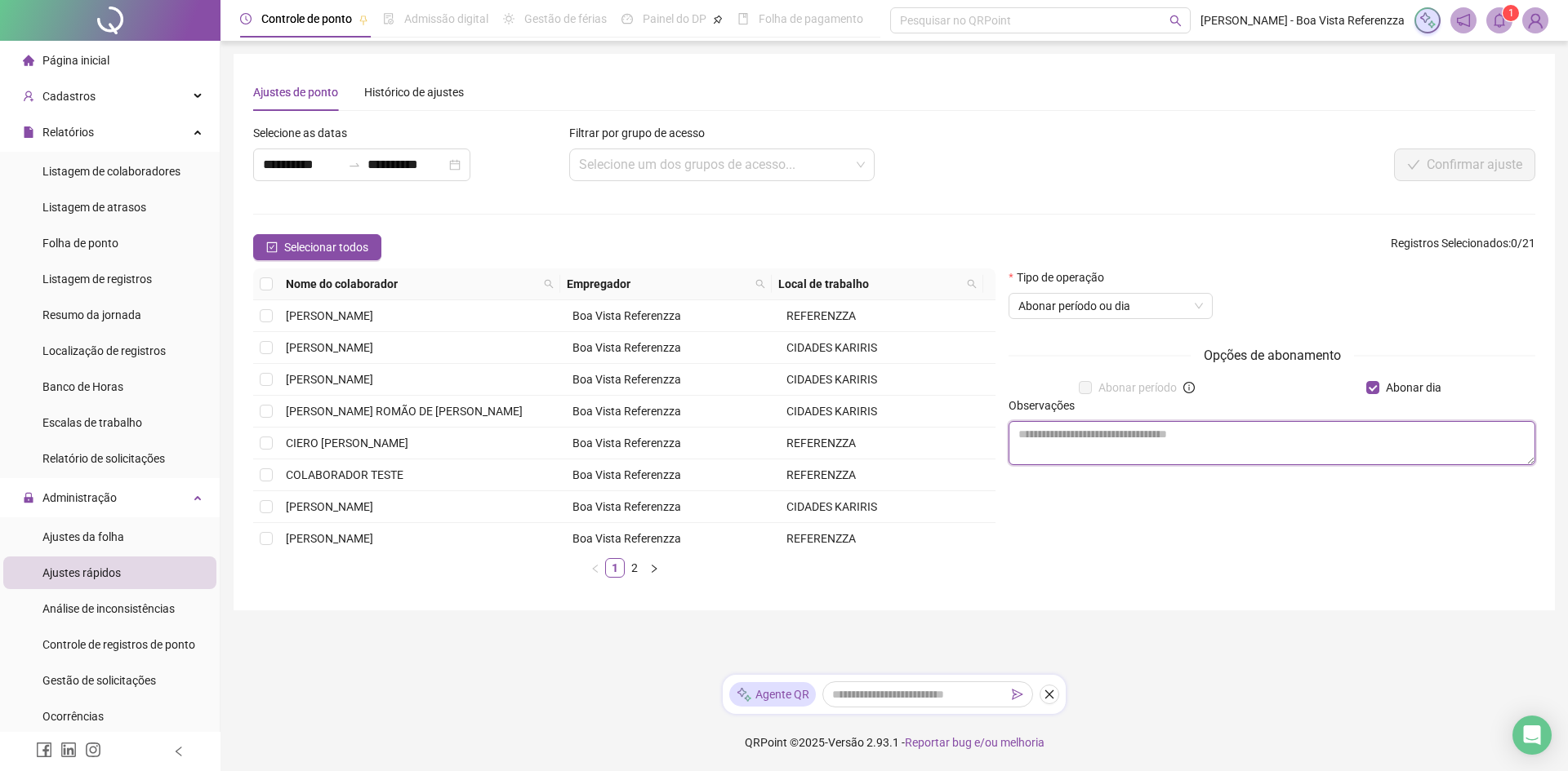
click at [1148, 446] on textarea at bounding box center [1272, 443] width 527 height 44
type textarea "*"
type textarea "**********"
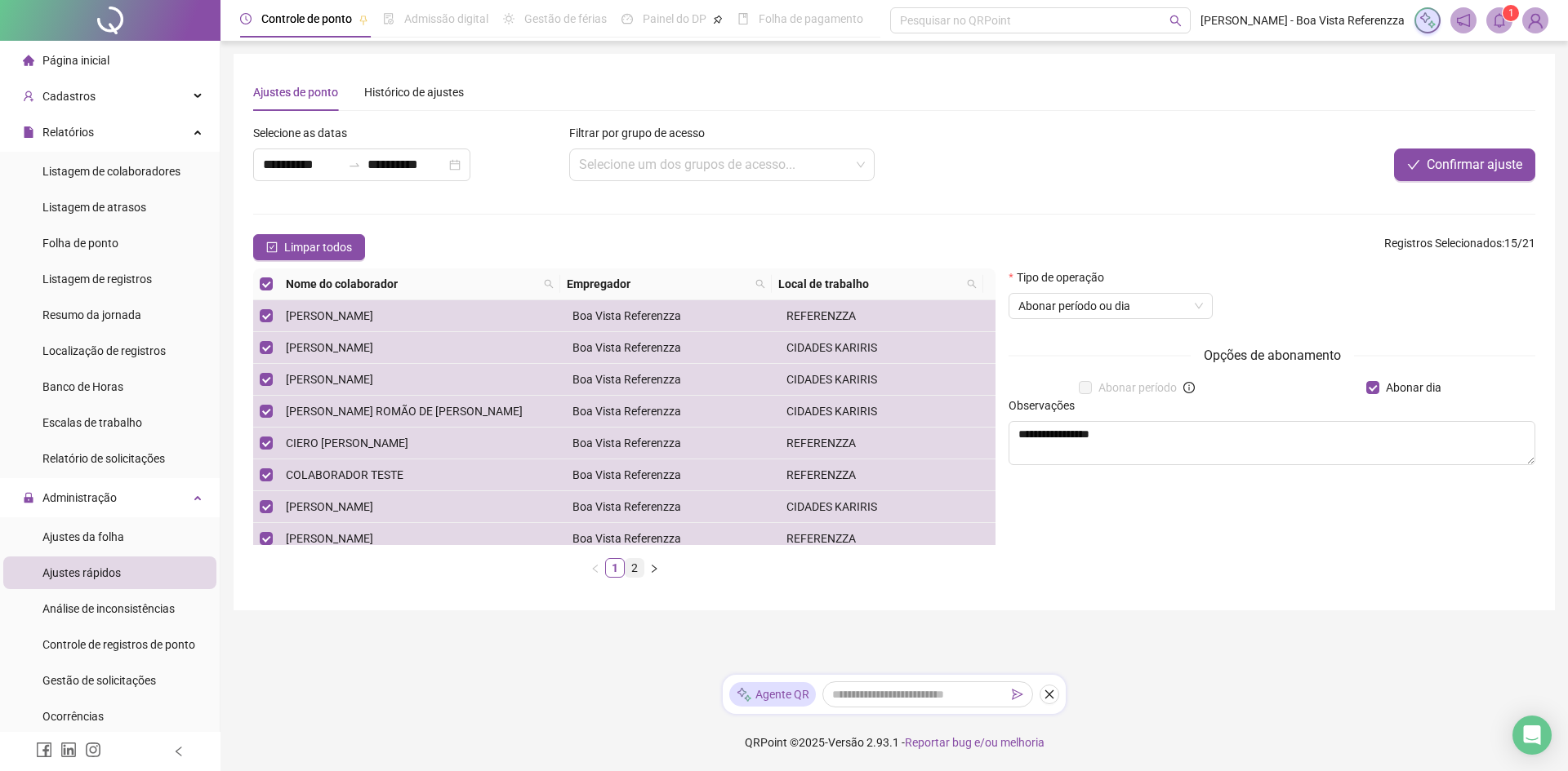
click at [635, 568] on link "2" at bounding box center [634, 567] width 18 height 18
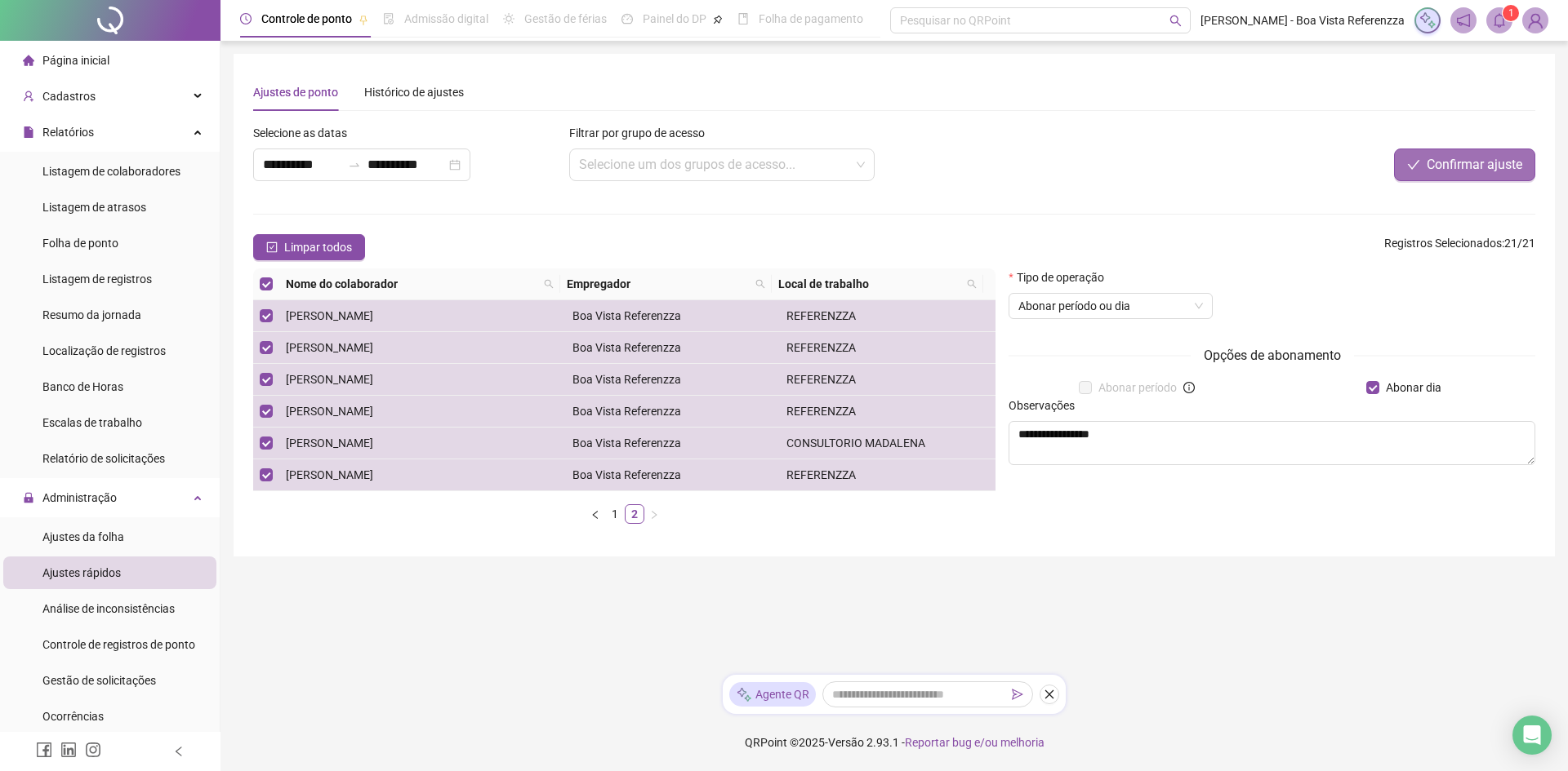
click at [1481, 157] on span "Confirmar ajuste" at bounding box center [1474, 165] width 95 height 20
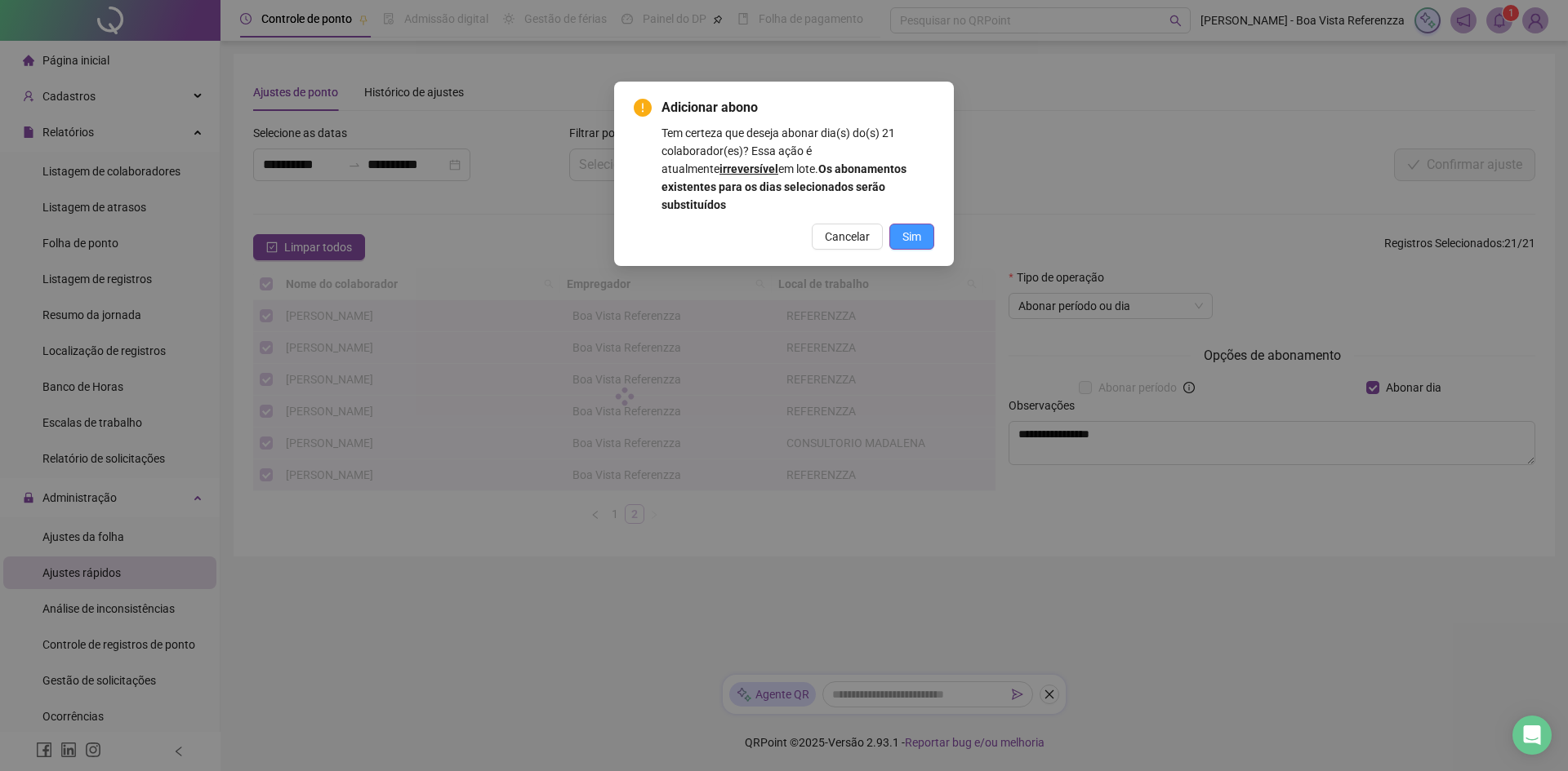
click at [928, 223] on button "Sim" at bounding box center [911, 236] width 45 height 26
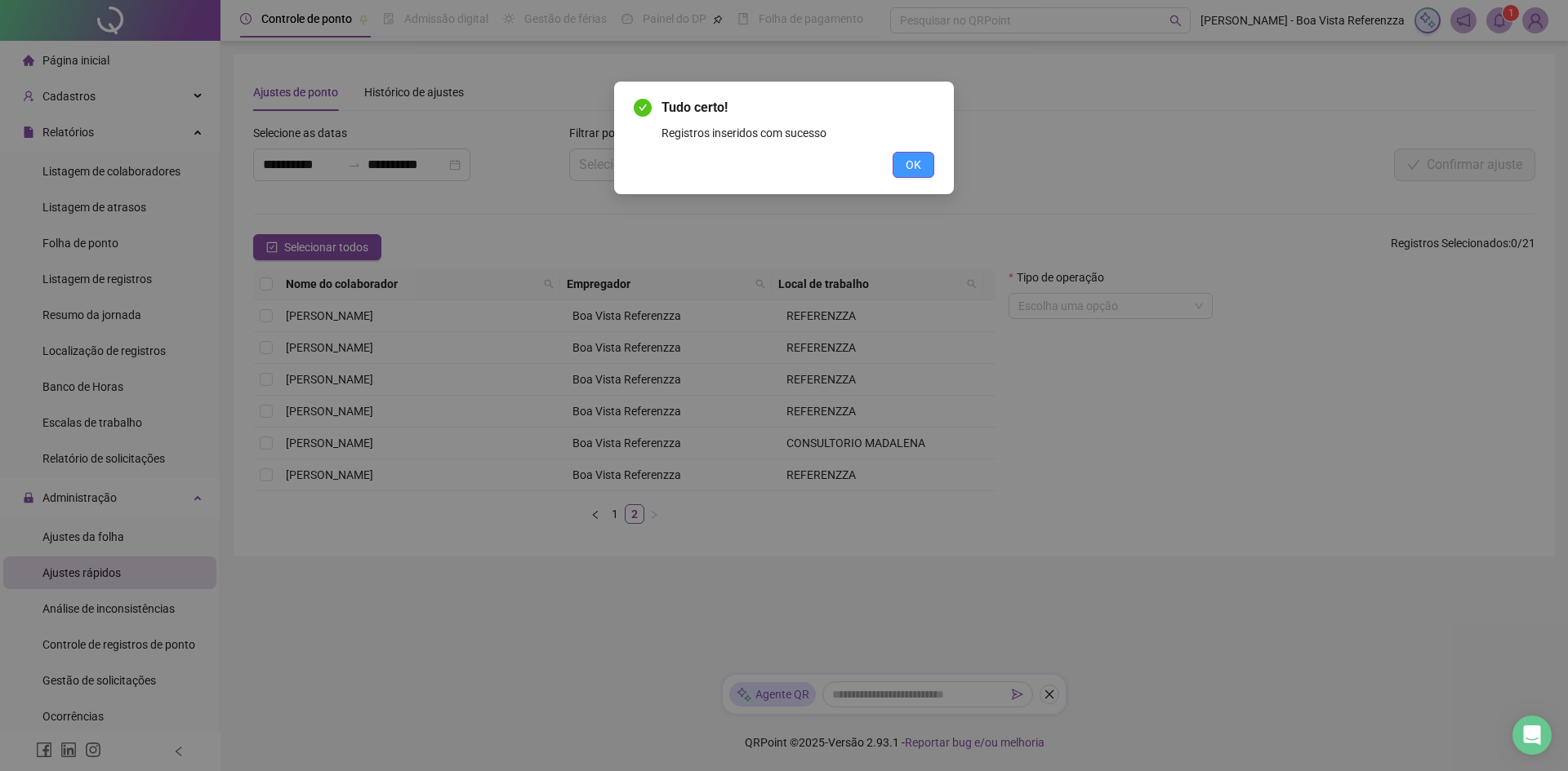
click at [912, 172] on span "OK" at bounding box center [913, 165] width 15 height 18
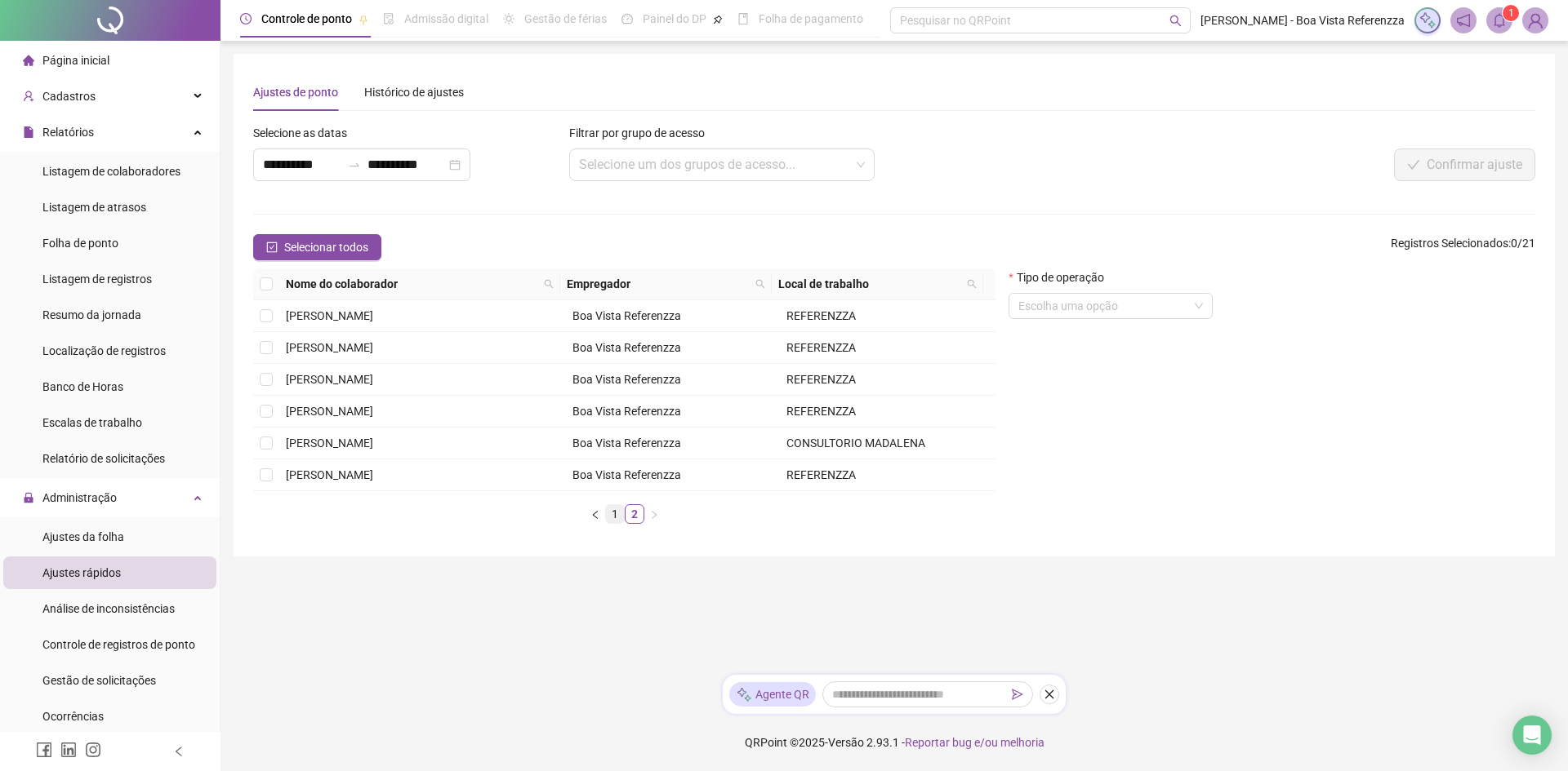
click at [618, 518] on link "1" at bounding box center [614, 514] width 18 height 18
